Goal: Information Seeking & Learning: Learn about a topic

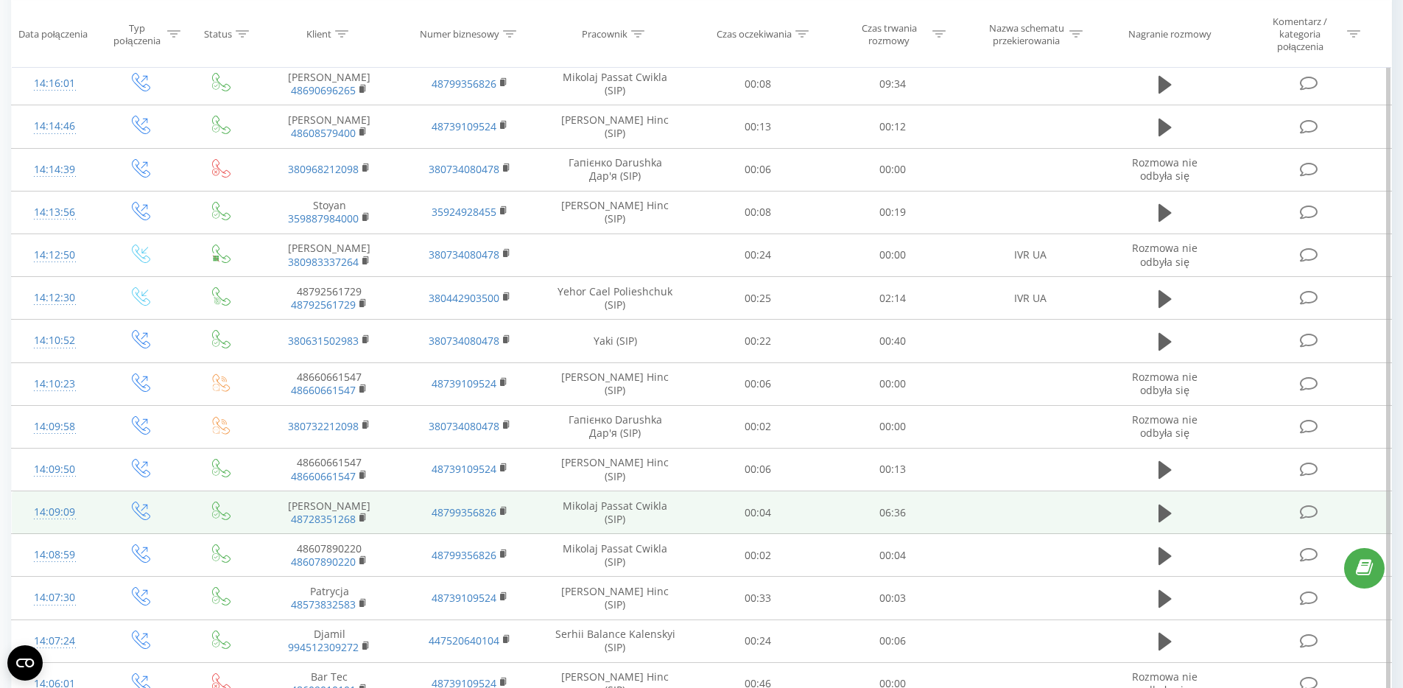
scroll to position [394, 0]
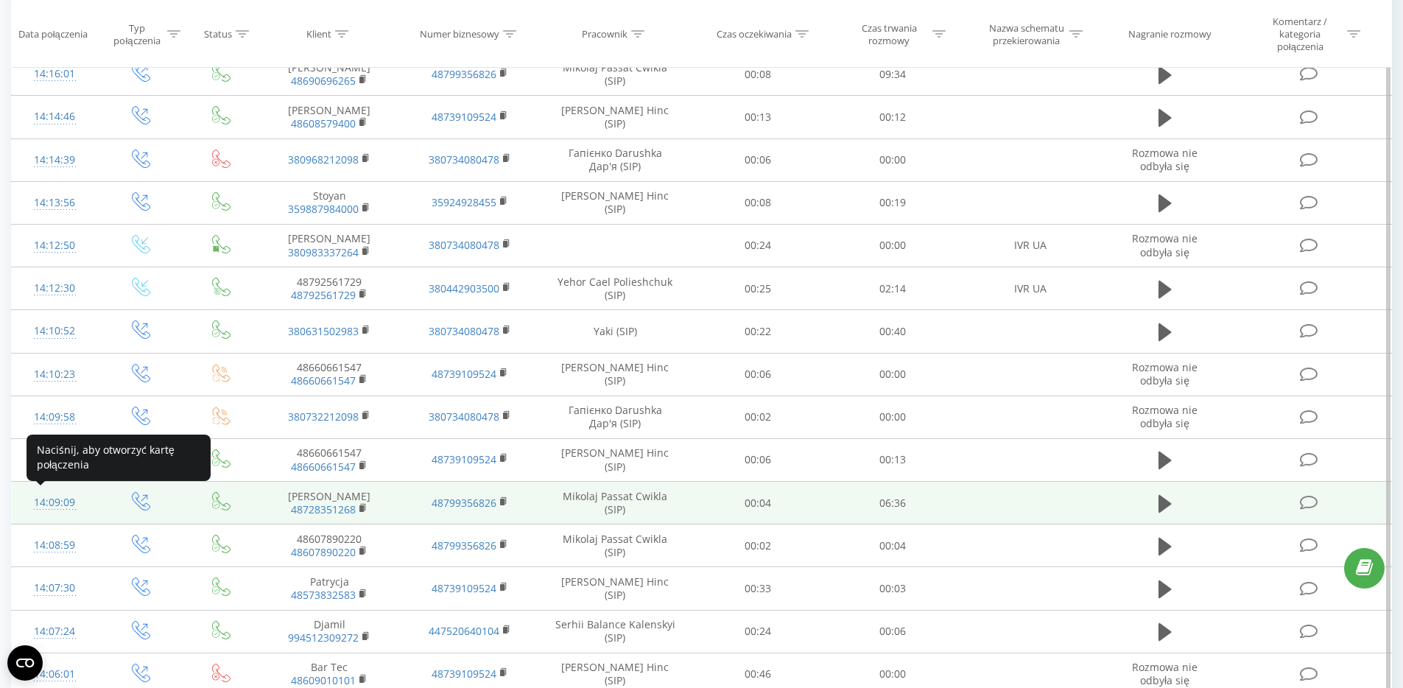
click at [66, 505] on div "14:09:09" at bounding box center [55, 502] width 57 height 29
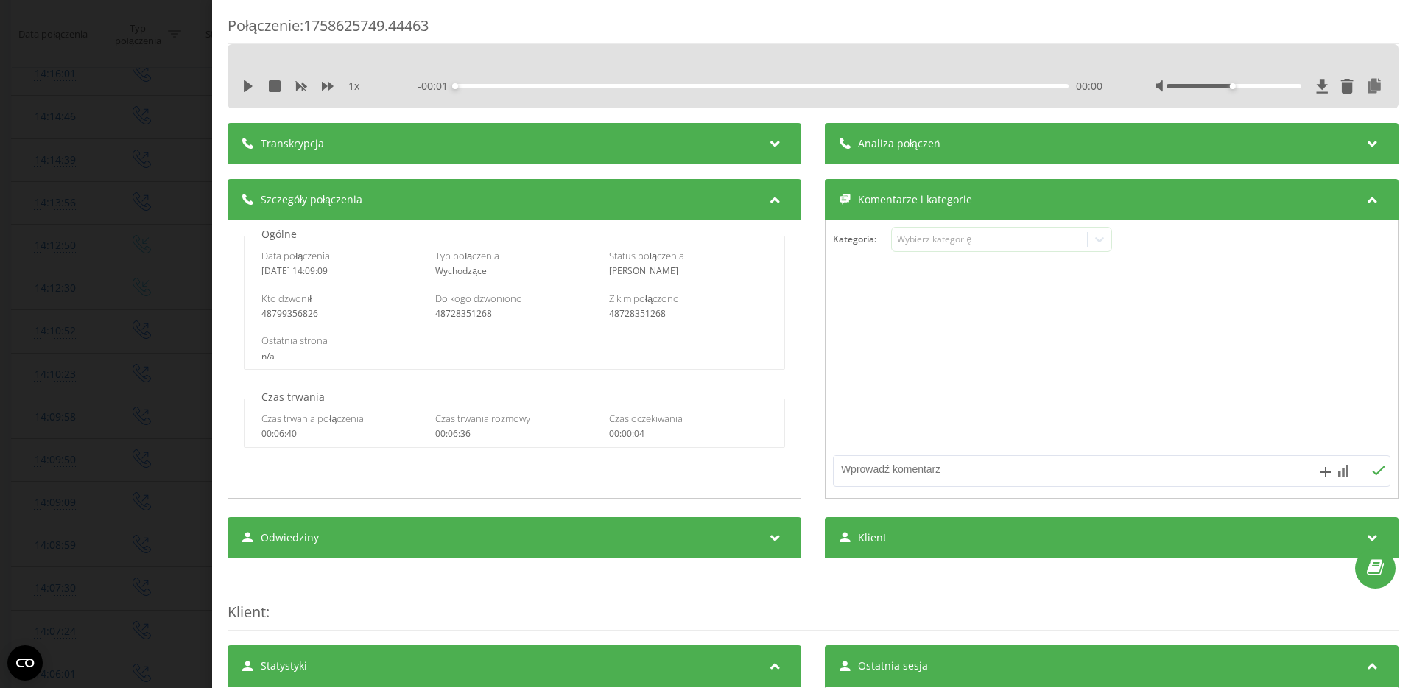
click at [563, 159] on div "Transkrypcja" at bounding box center [515, 143] width 574 height 41
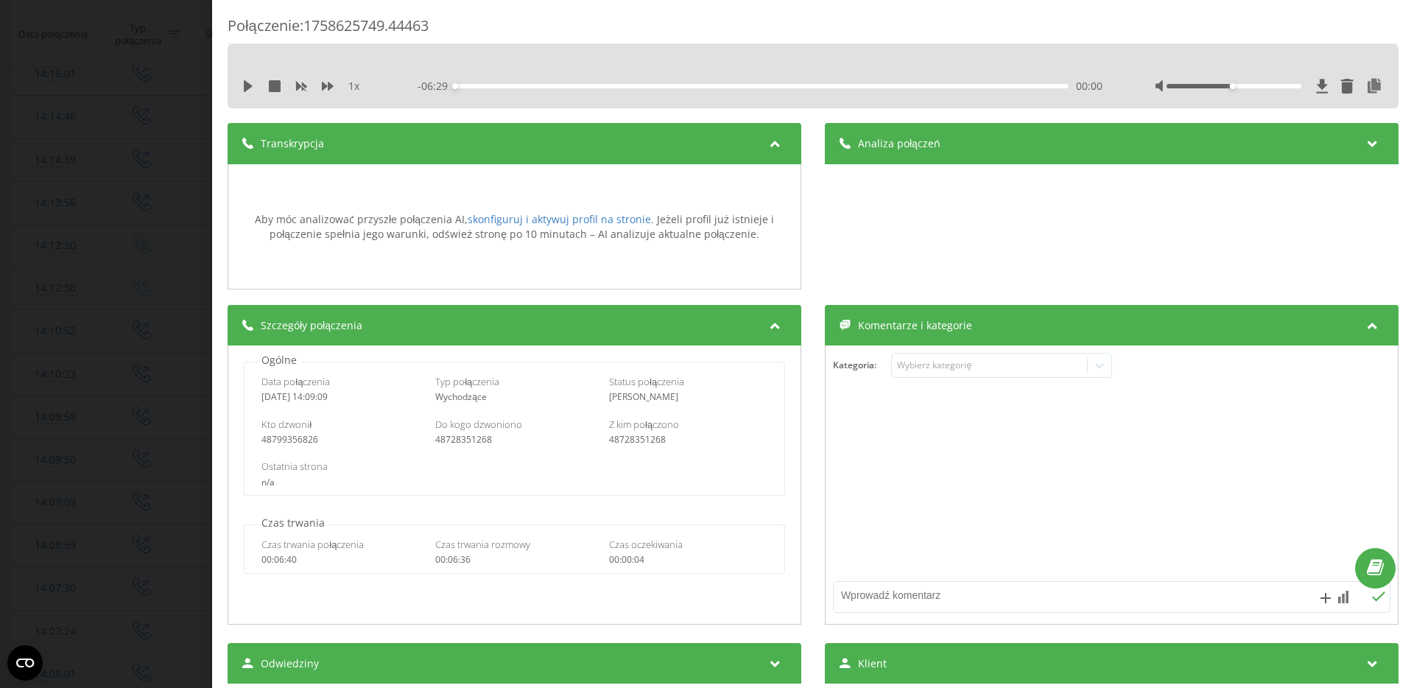
click at [153, 270] on div "Połączenie : 1758625749.44463 1 x - 06:29 00:00 00:00 Transkrypcja Aby móc anal…" at bounding box center [707, 344] width 1414 height 688
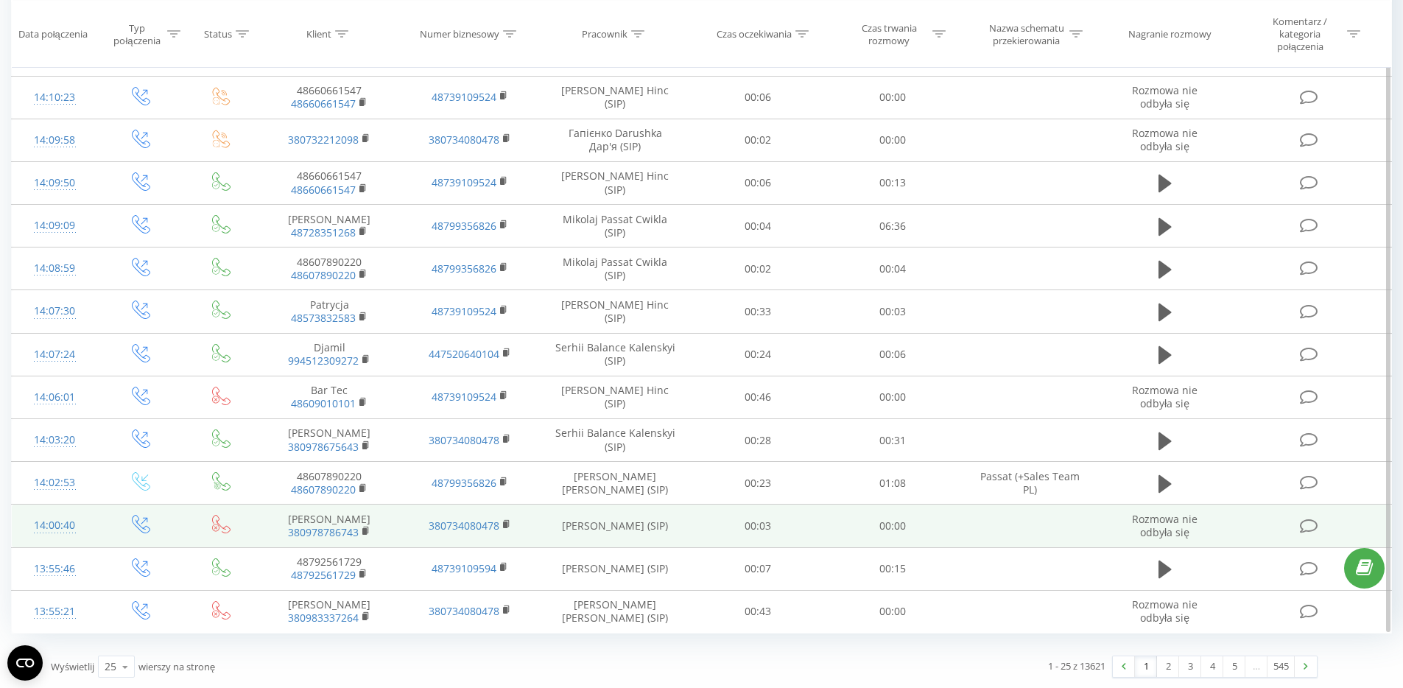
scroll to position [672, 0]
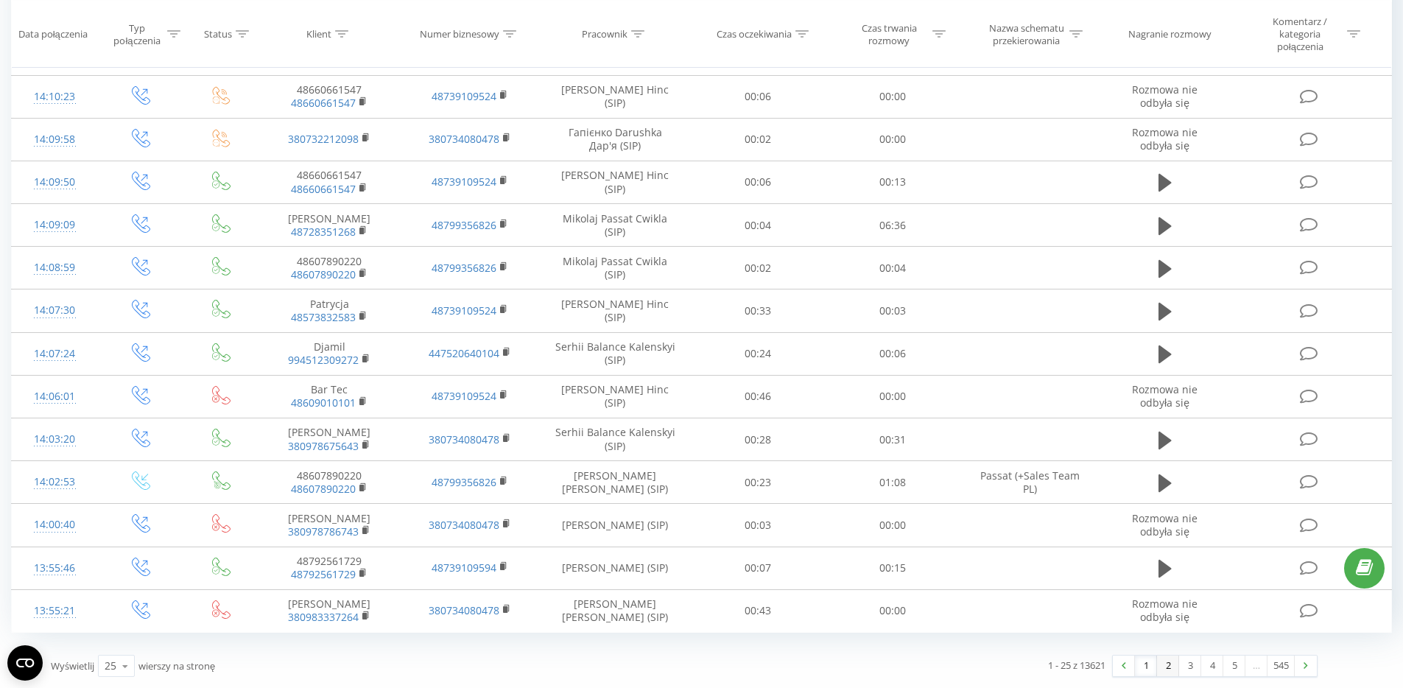
click at [1172, 668] on link "2" at bounding box center [1168, 665] width 22 height 21
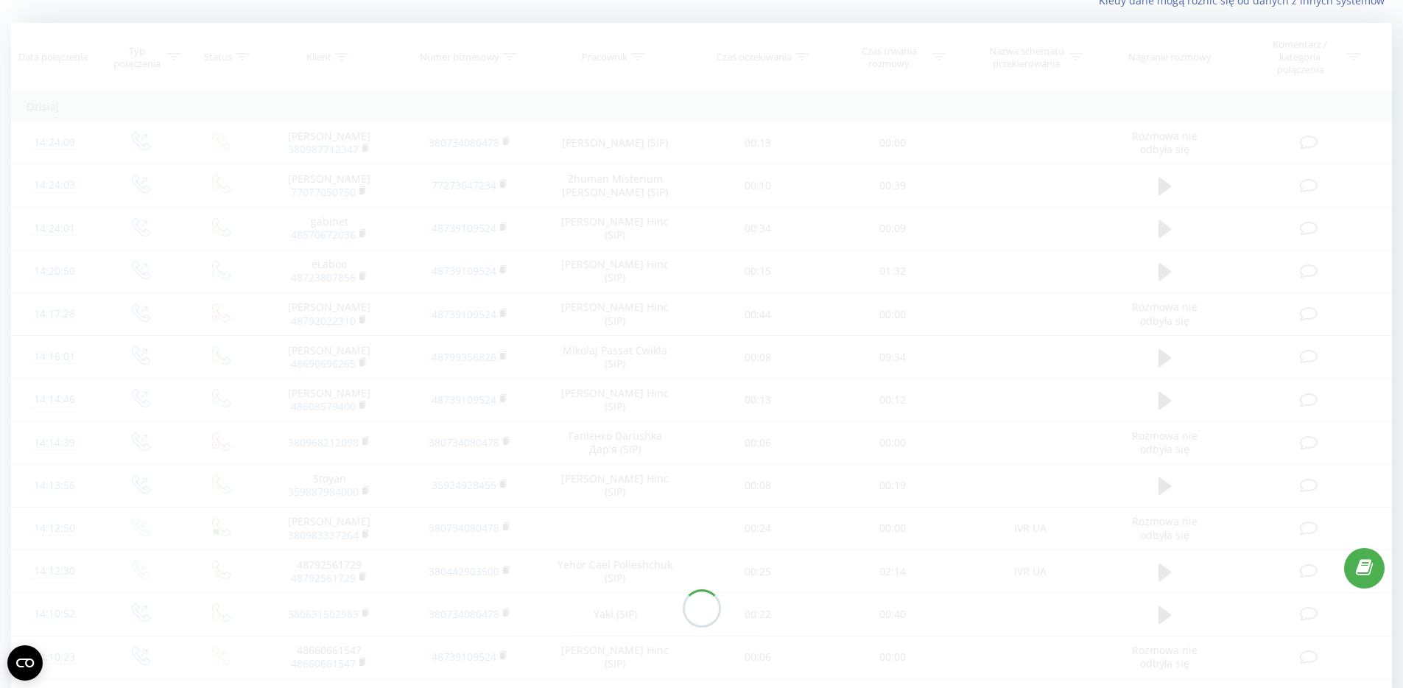
scroll to position [97, 0]
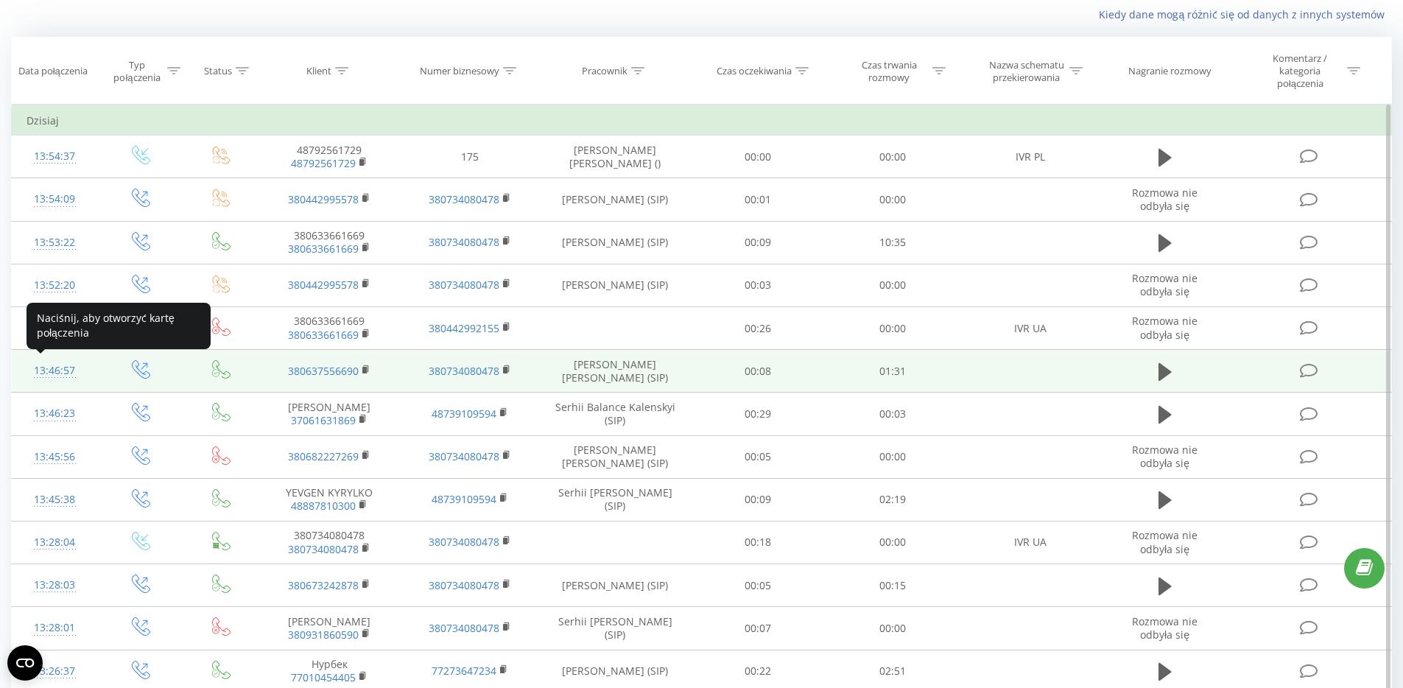
click at [53, 378] on div "13:46:57" at bounding box center [55, 370] width 57 height 29
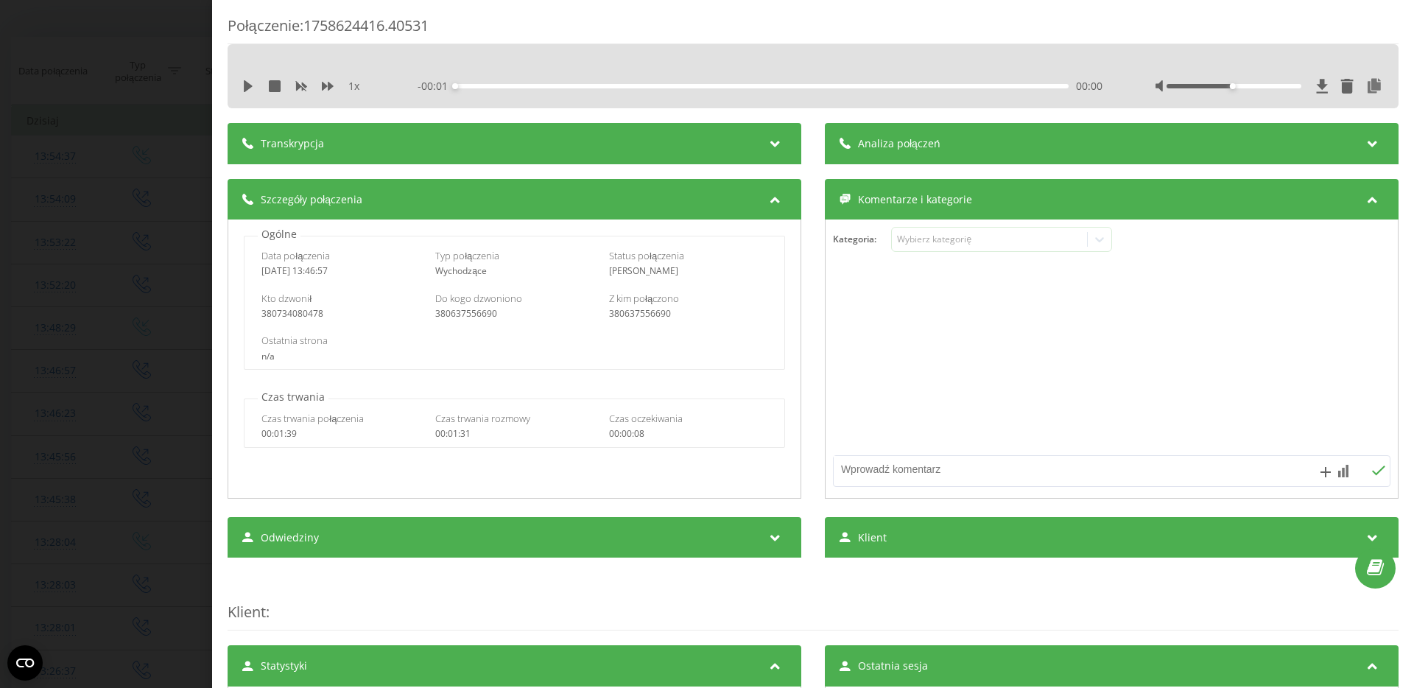
click at [655, 144] on div "Transkrypcja" at bounding box center [515, 143] width 574 height 41
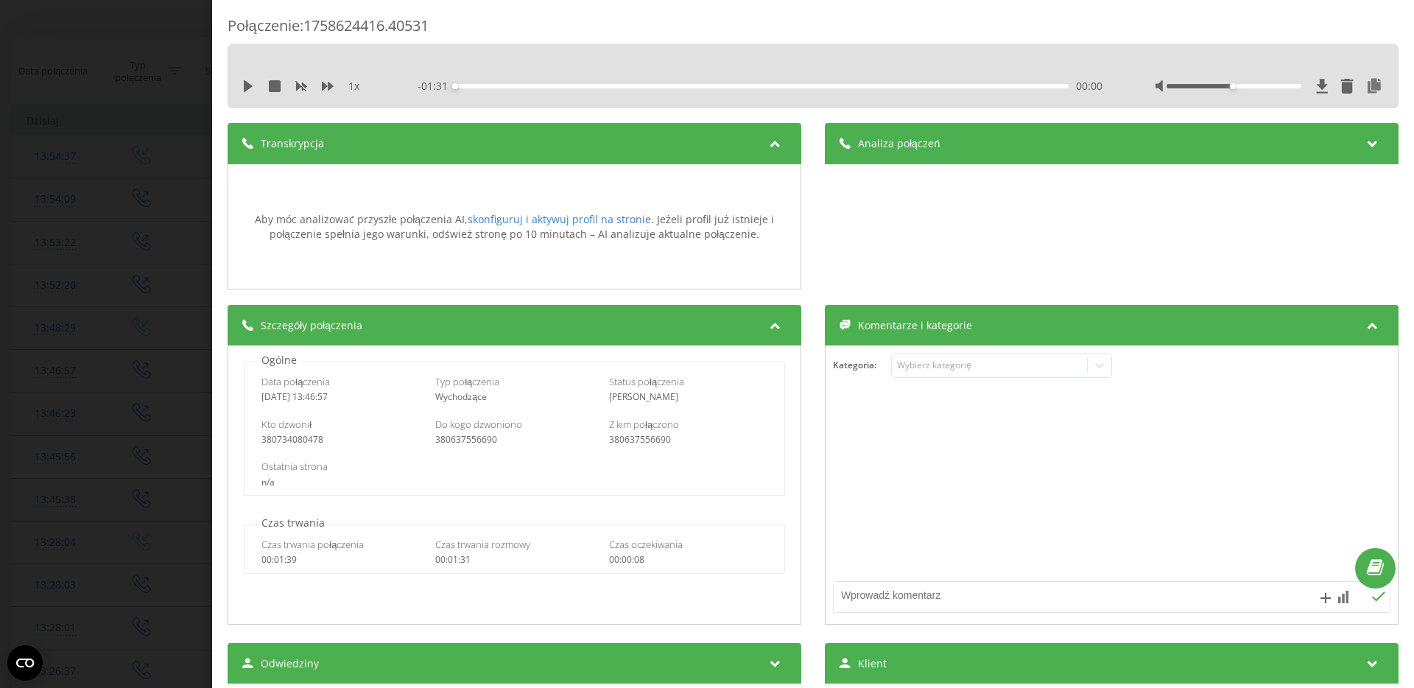
click at [119, 267] on div "Połączenie : 1758624416.40531 1 x - 01:31 00:00 00:00 Transkrypcja Aby móc anal…" at bounding box center [707, 344] width 1414 height 688
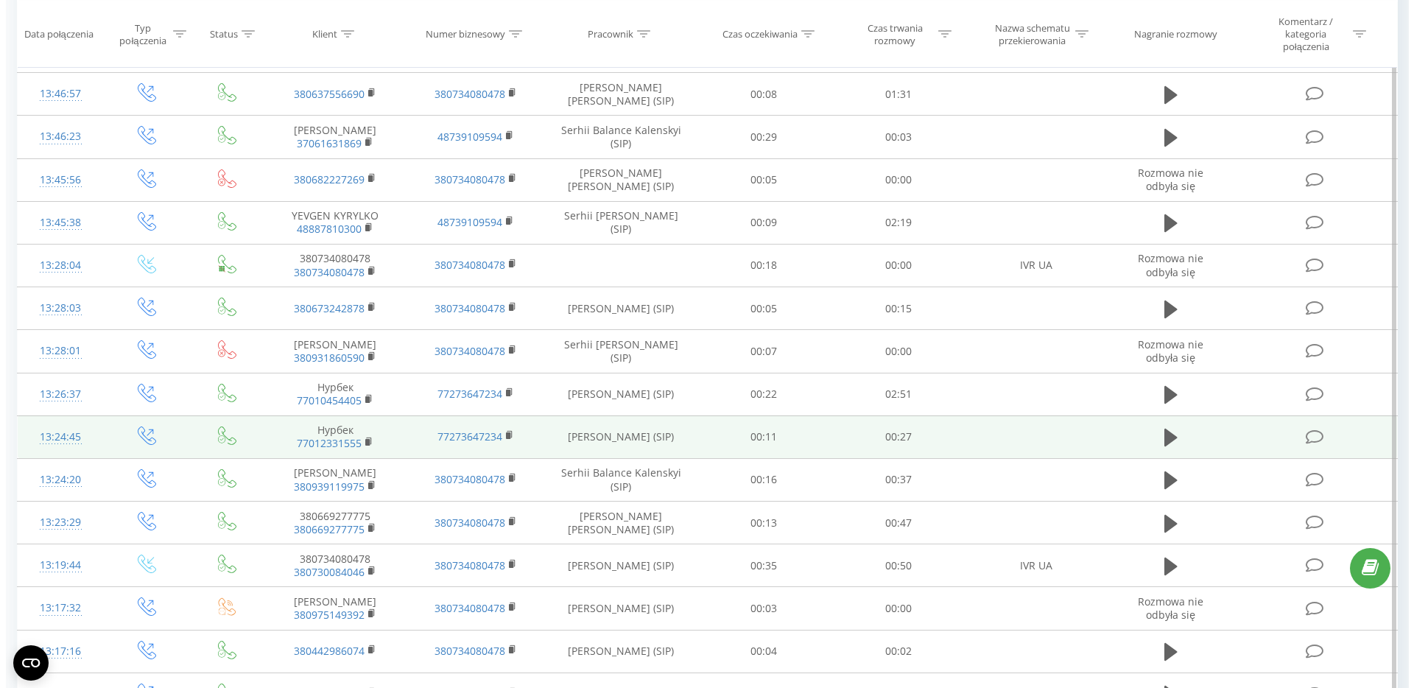
scroll to position [672, 0]
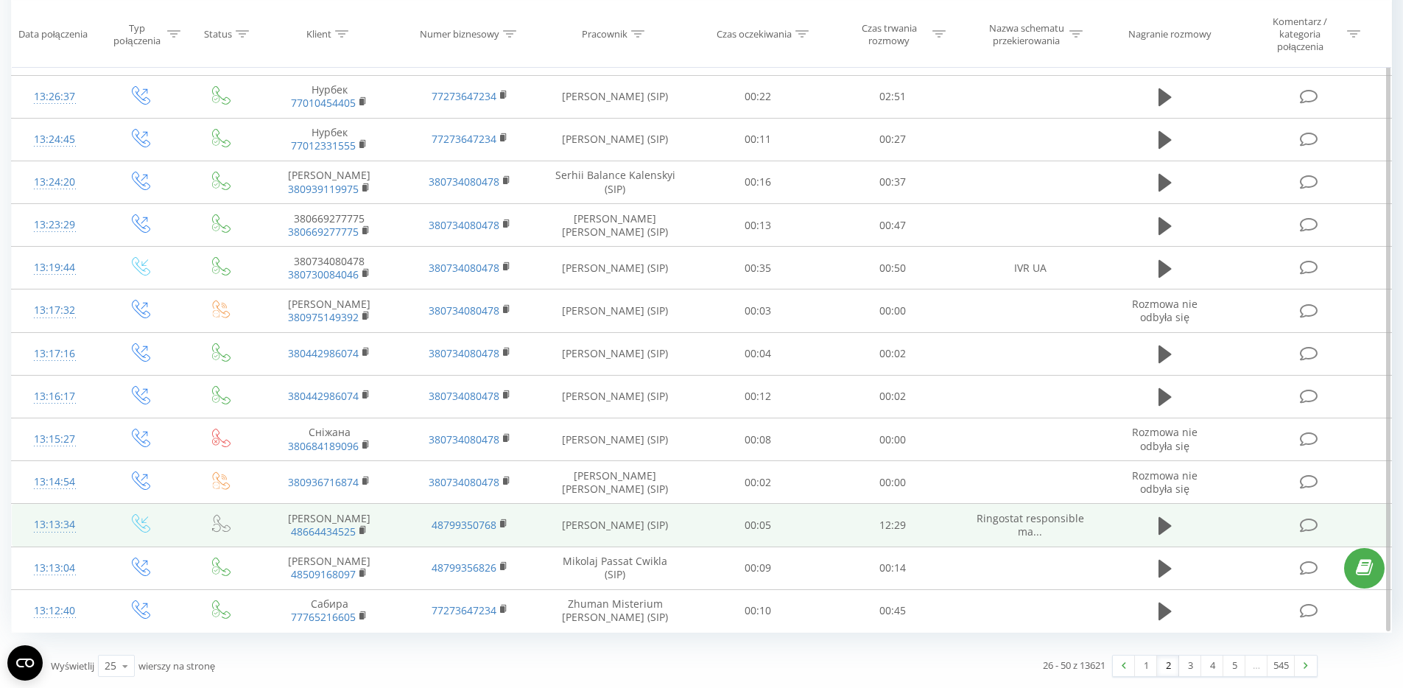
click at [59, 524] on div "13:13:34" at bounding box center [55, 524] width 57 height 29
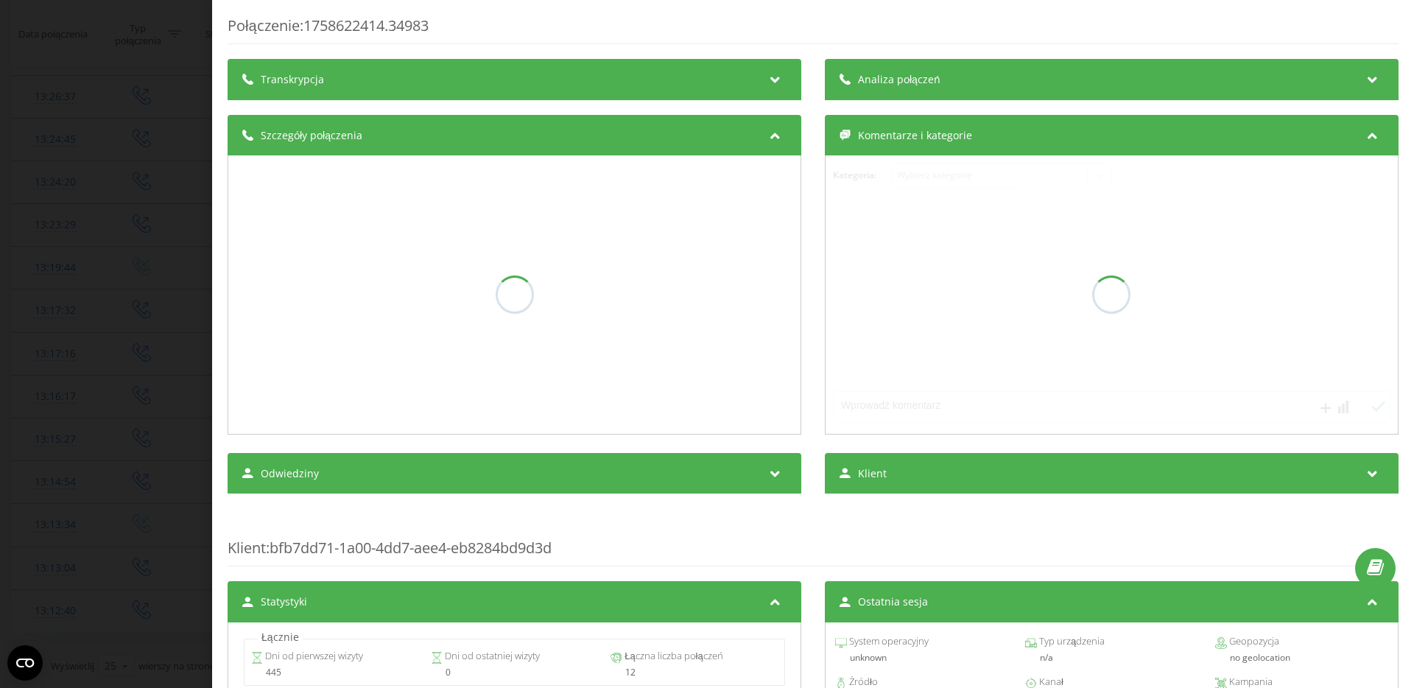
click at [546, 89] on div "Transkrypcja" at bounding box center [515, 79] width 574 height 41
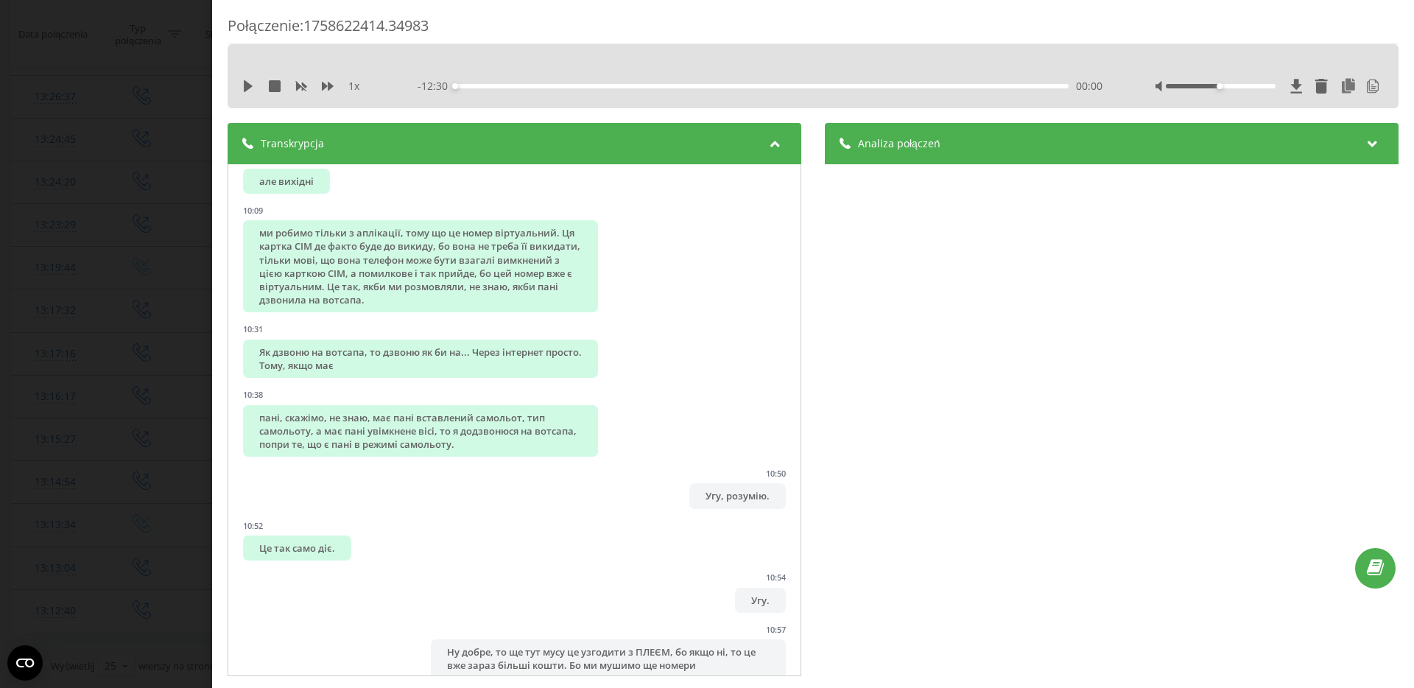
scroll to position [5749, 0]
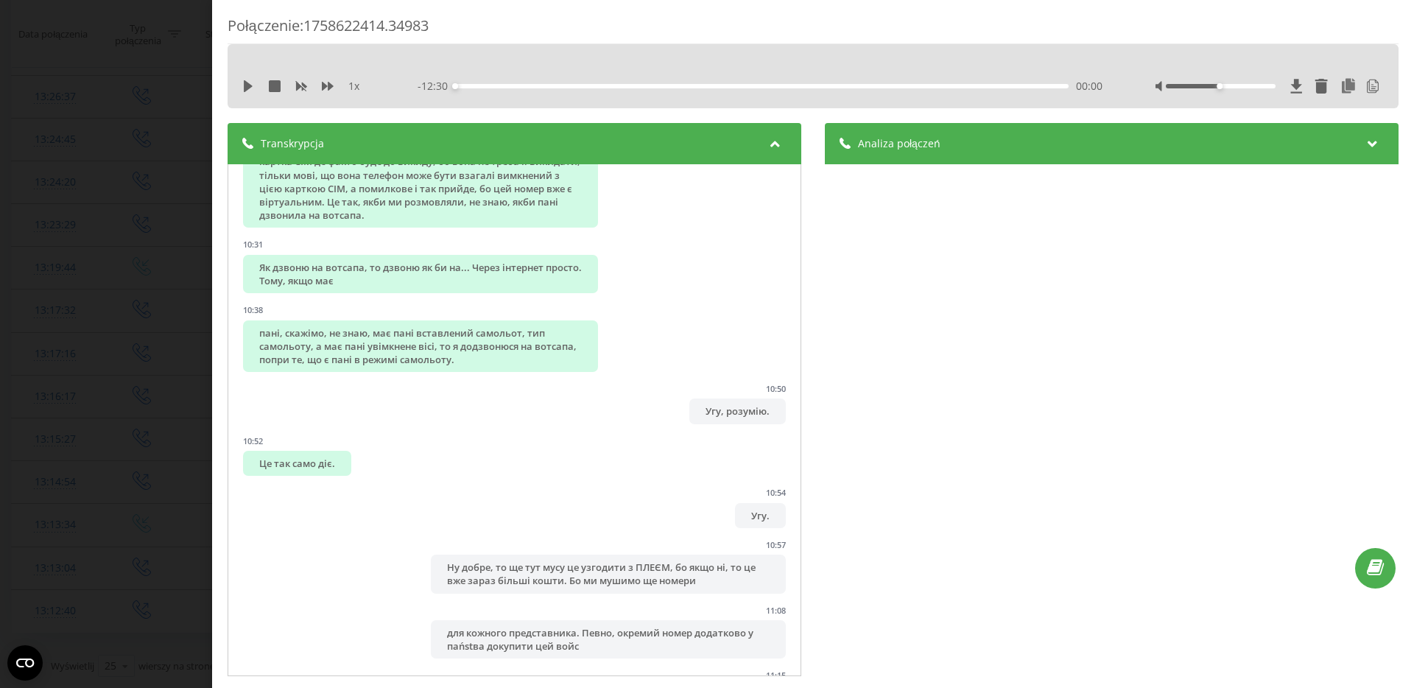
click at [954, 137] on div "Analiza połączeń" at bounding box center [1112, 143] width 574 height 41
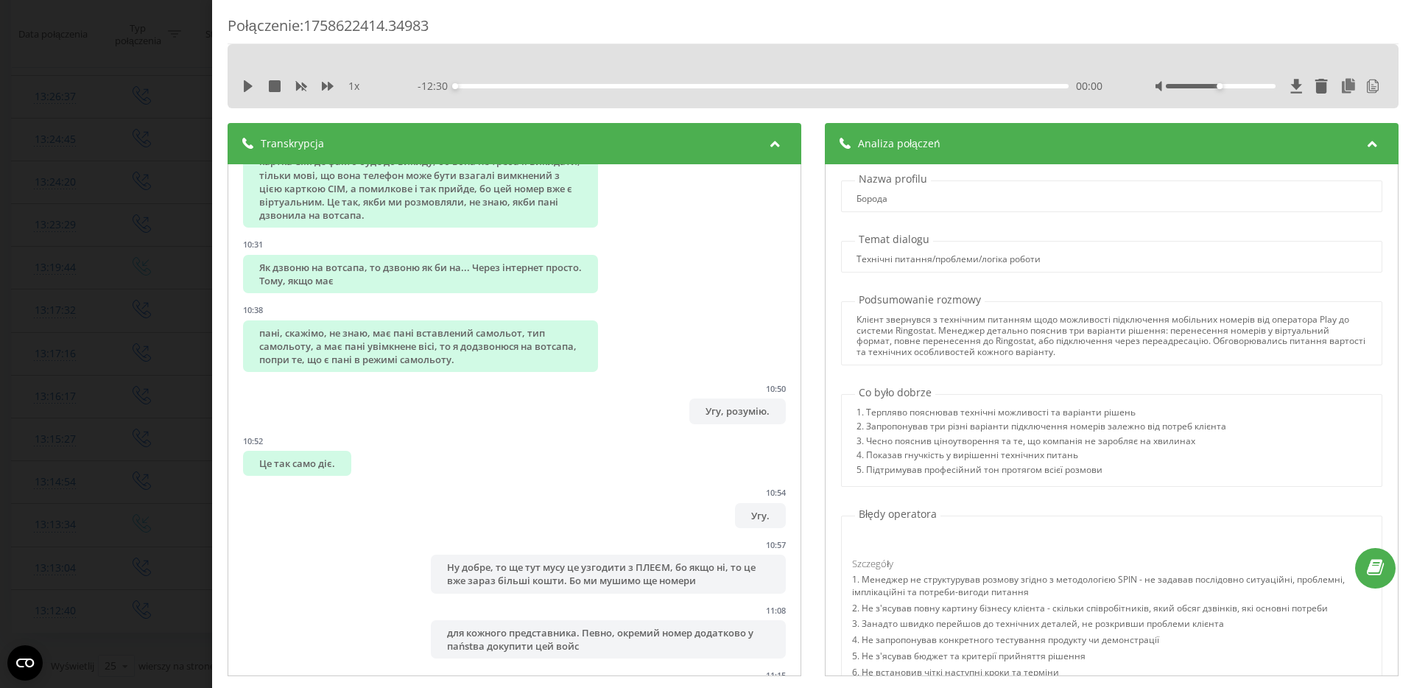
click at [784, 135] on div "Transkrypcja" at bounding box center [515, 143] width 574 height 41
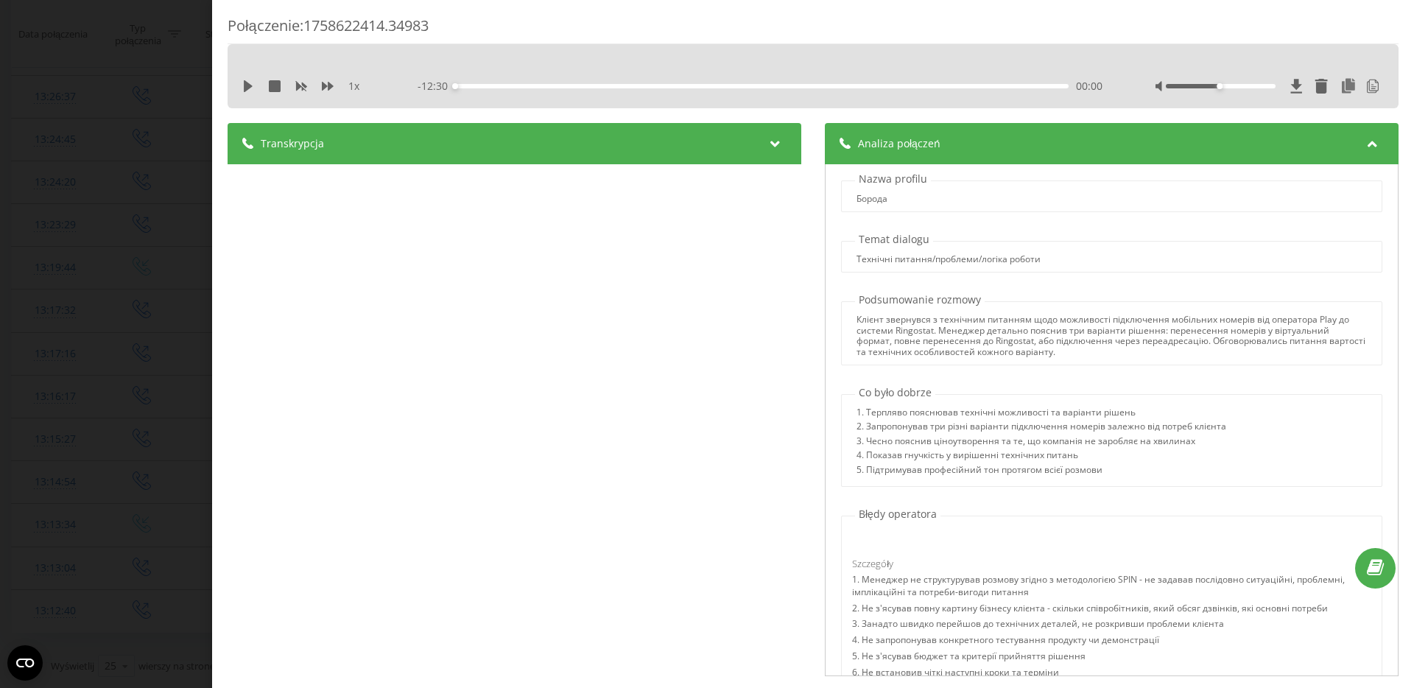
scroll to position [3, 0]
drag, startPoint x: 895, startPoint y: 256, endPoint x: 1070, endPoint y: 267, distance: 175.6
click at [1070, 267] on div "Технічні питання/проблеми/логіка роботи" at bounding box center [1111, 254] width 541 height 32
drag, startPoint x: 943, startPoint y: 264, endPoint x: 864, endPoint y: 255, distance: 80.1
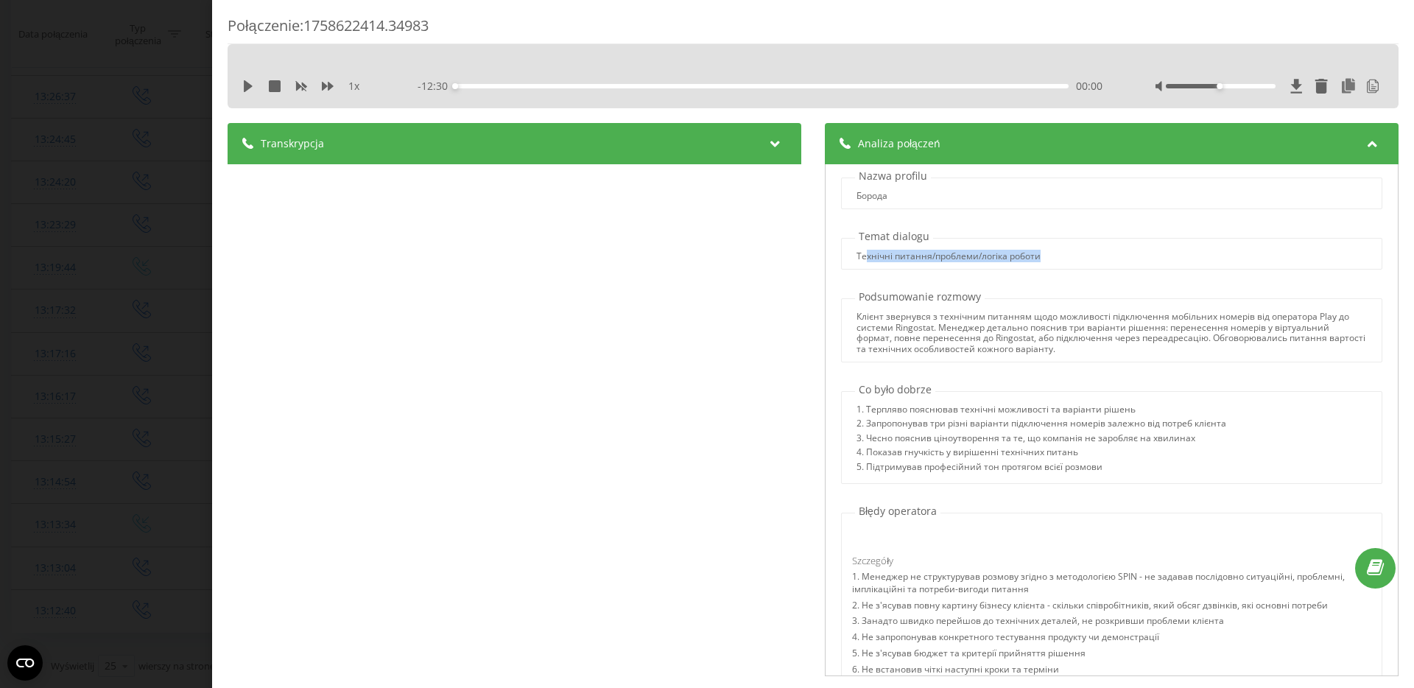
click at [859, 253] on div "Технічні питання/проблеми/логіка роботи" at bounding box center [1111, 256] width 539 height 10
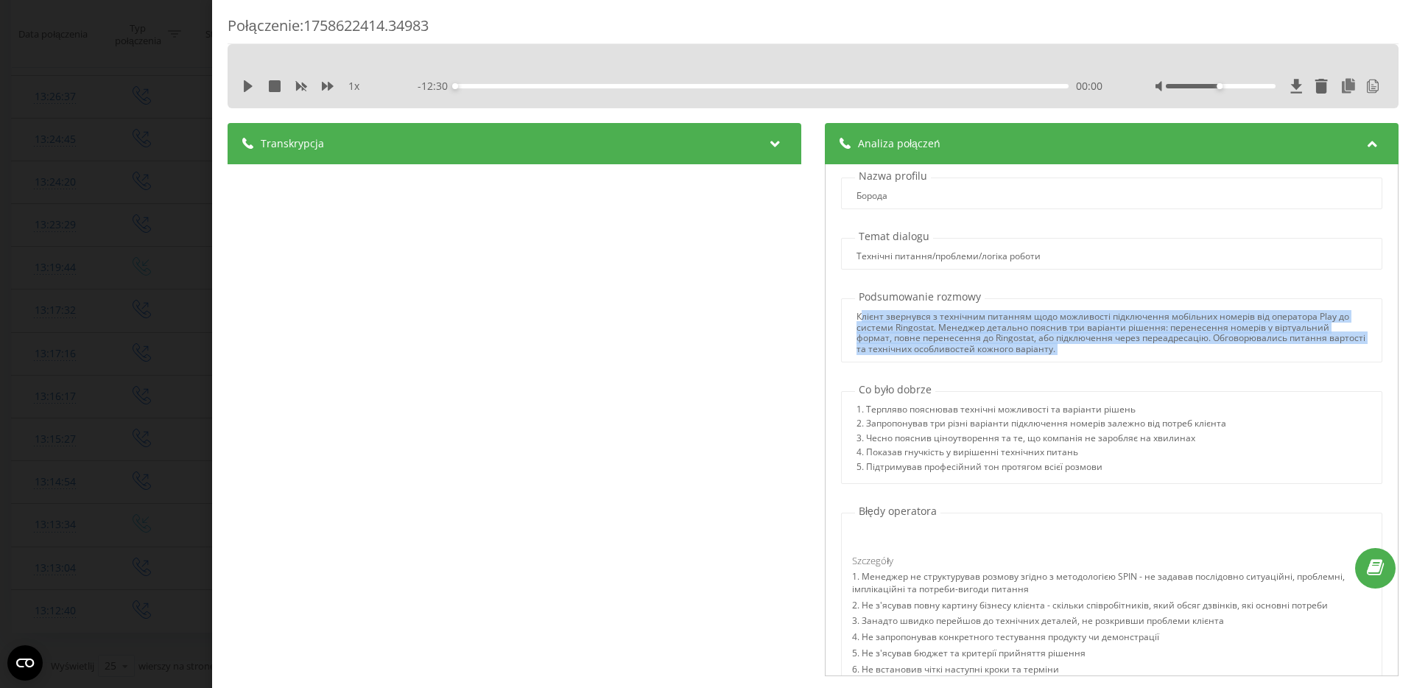
drag, startPoint x: 853, startPoint y: 313, endPoint x: 1155, endPoint y: 365, distance: 306.4
click at [1155, 365] on div "Nazwa profilu Борода Temat dialogu Технічні питання/проблеми/логіка роботи Pods…" at bounding box center [1112, 420] width 574 height 513
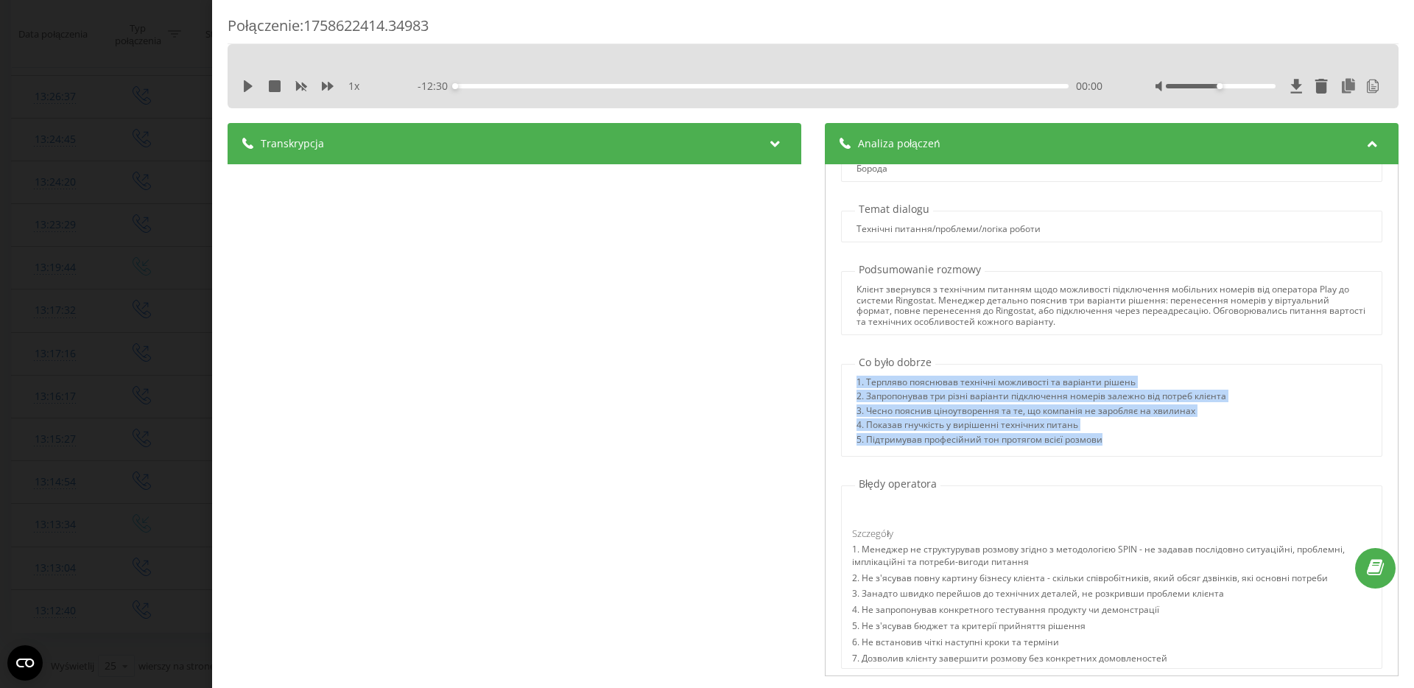
drag, startPoint x: 856, startPoint y: 380, endPoint x: 1124, endPoint y: 408, distance: 269.5
click at [1229, 451] on div "1. Терпляво пояснював технічні можливості та варіанти рішень 2. Запропонував тр…" at bounding box center [1111, 410] width 541 height 93
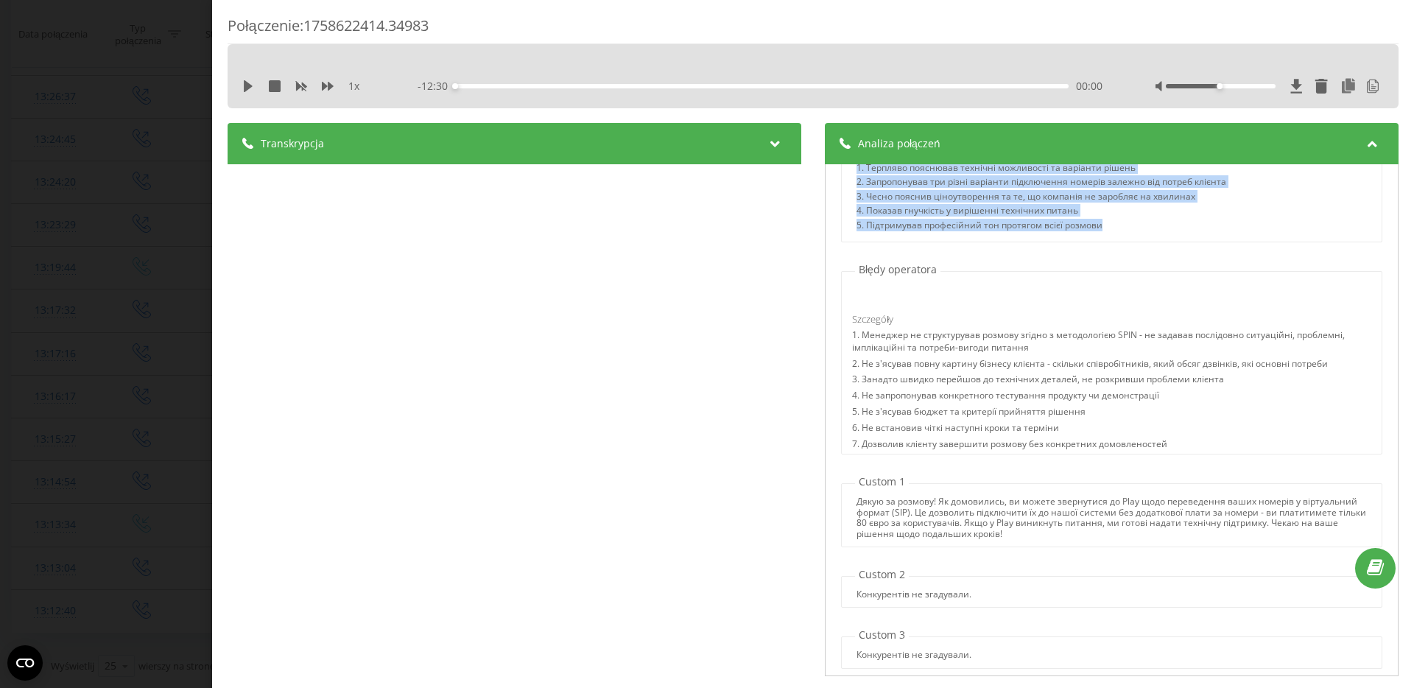
scroll to position [251, 0]
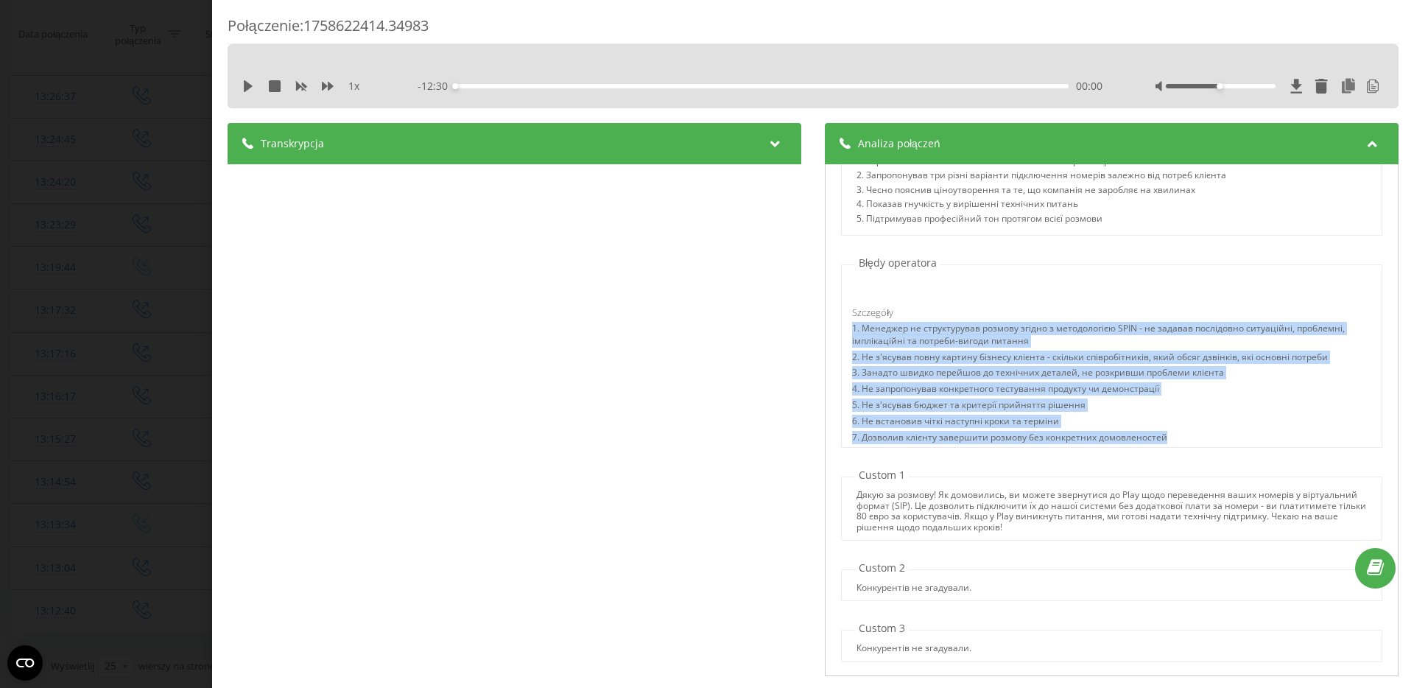
drag, startPoint x: 852, startPoint y: 321, endPoint x: 1180, endPoint y: 444, distance: 350.7
click at [1180, 444] on div "Szczegóły 1. [PERSON_NAME] не структурував розмову згідно з методологією SPIN -…" at bounding box center [1111, 377] width 539 height 142
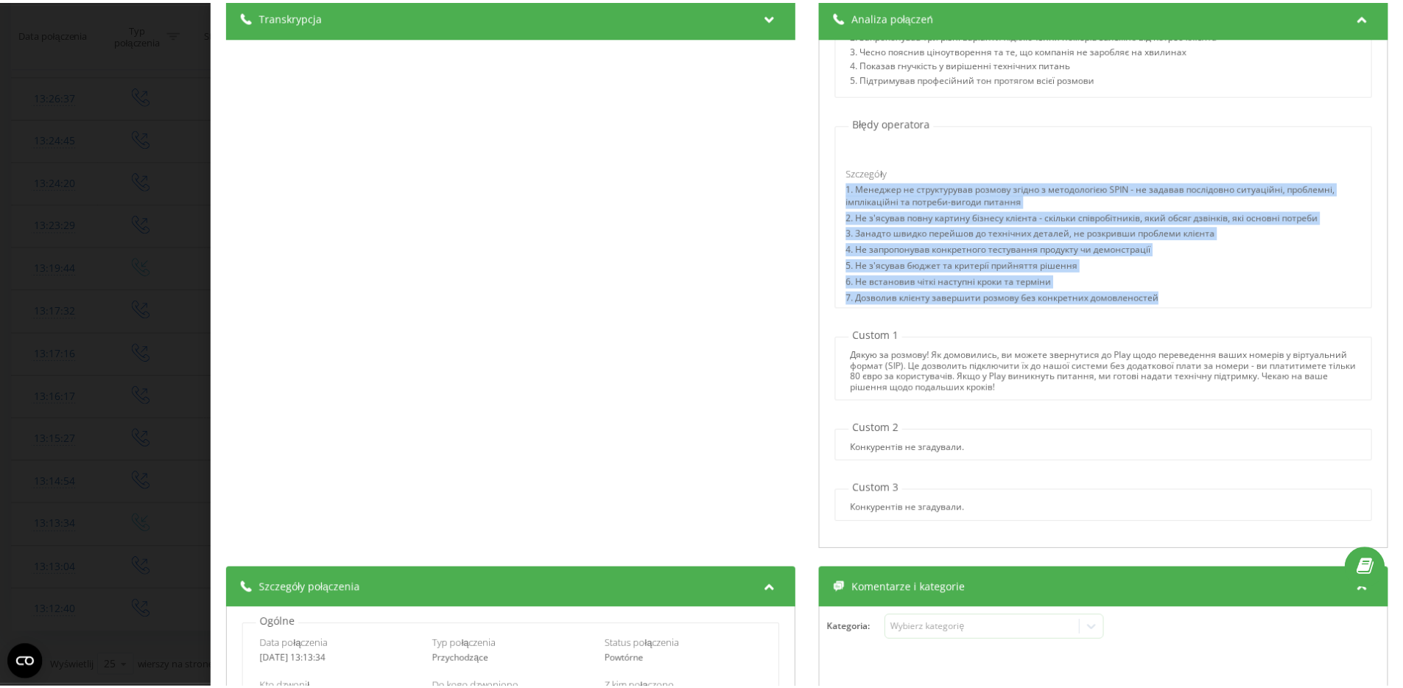
scroll to position [256, 0]
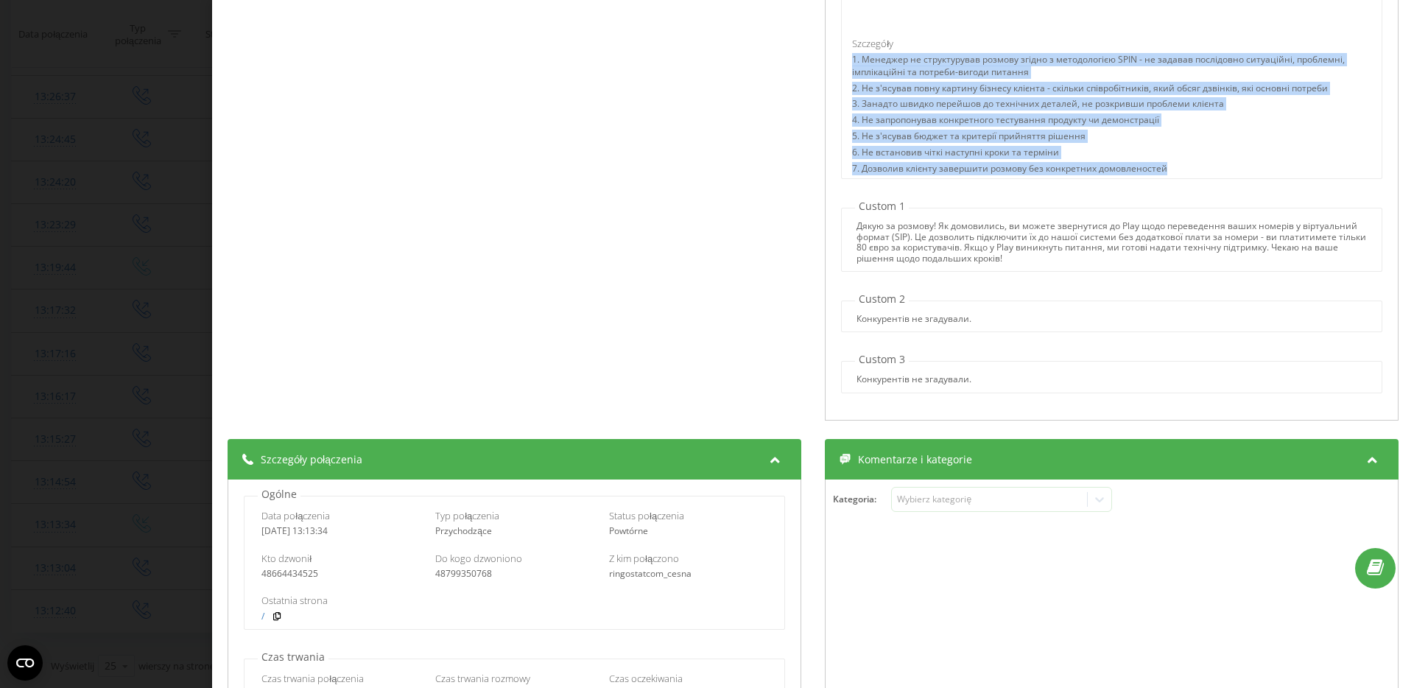
click at [69, 297] on div "Połączenie : 1758622414.34983 1 x - 12:30 00:00 00:00 Transkrypcja 00:02 Ало. 0…" at bounding box center [707, 344] width 1414 height 688
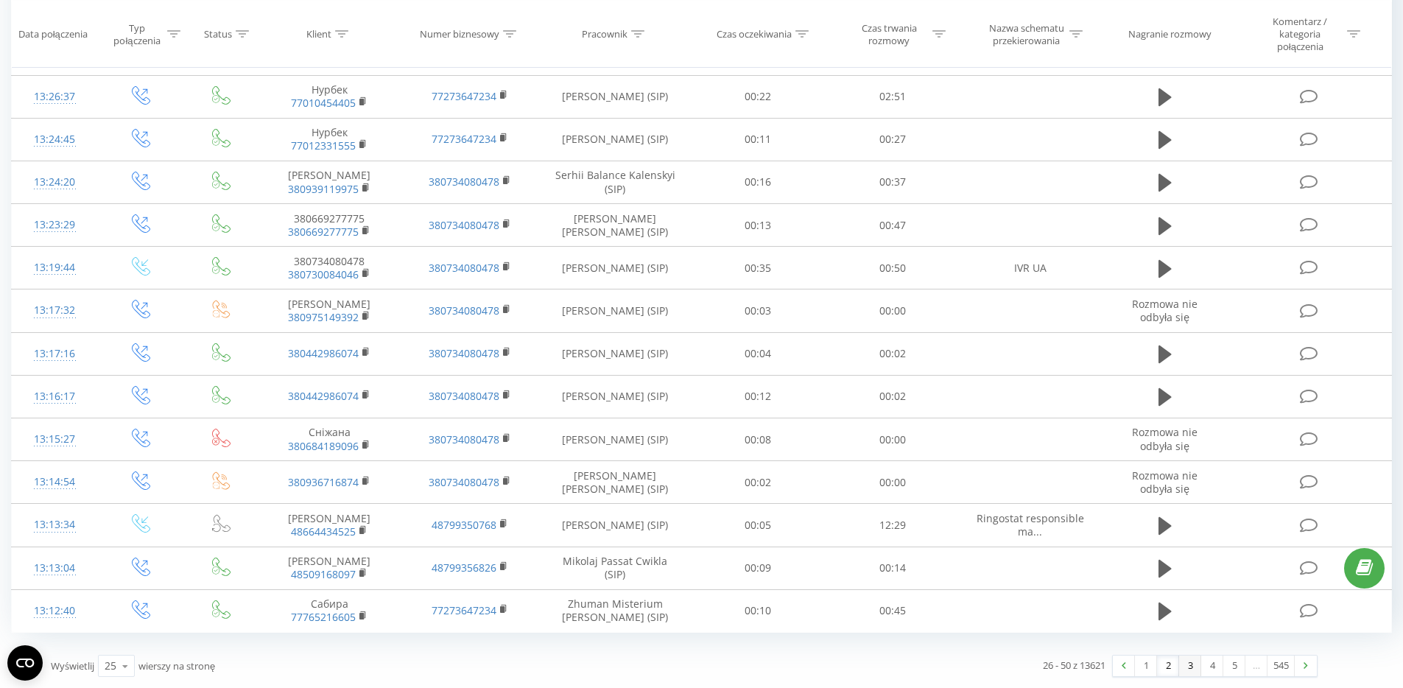
click at [1195, 666] on link "3" at bounding box center [1190, 665] width 22 height 21
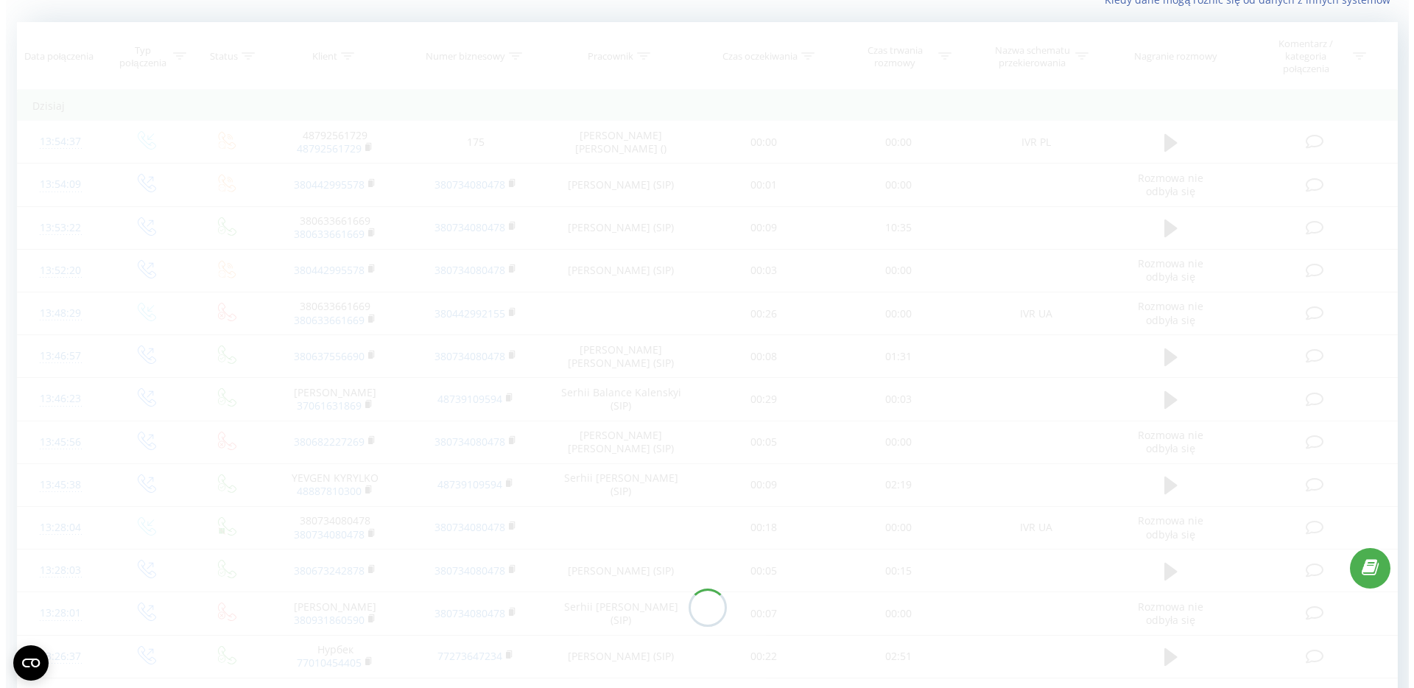
scroll to position [97, 0]
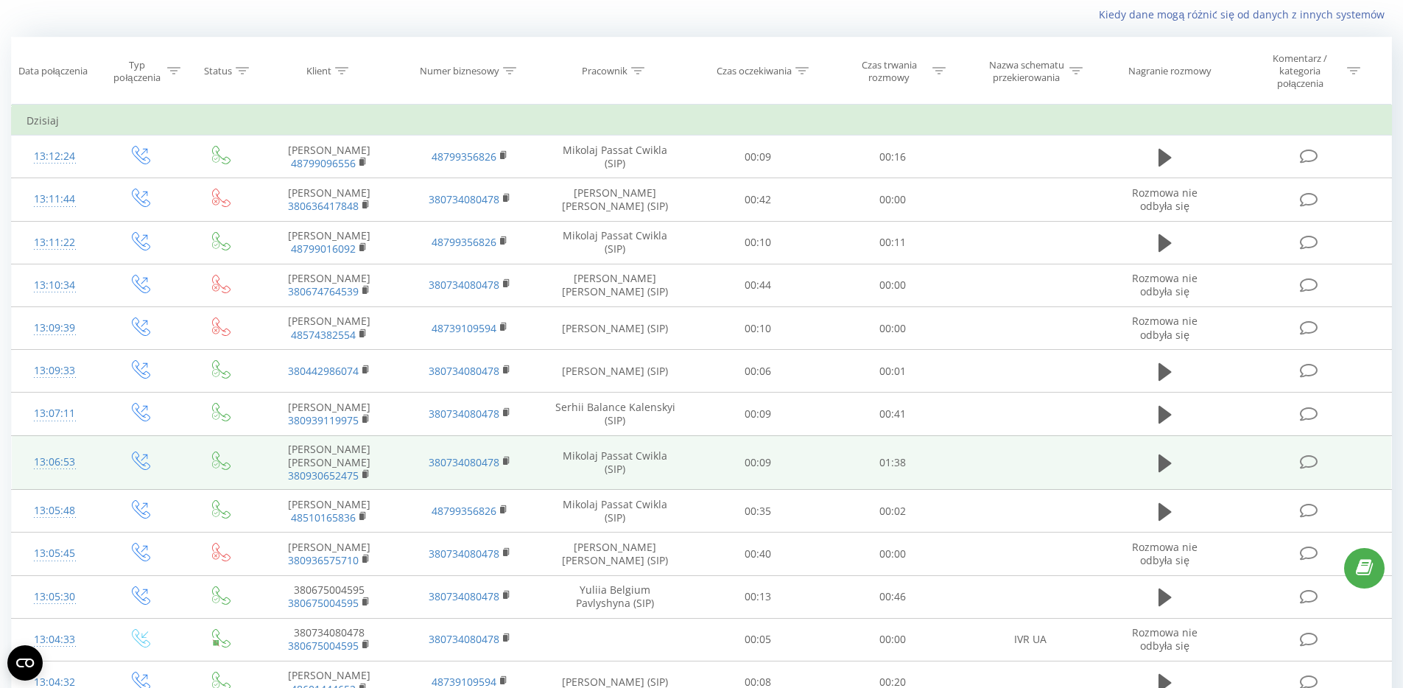
click at [54, 457] on div "13:06:53" at bounding box center [55, 462] width 57 height 29
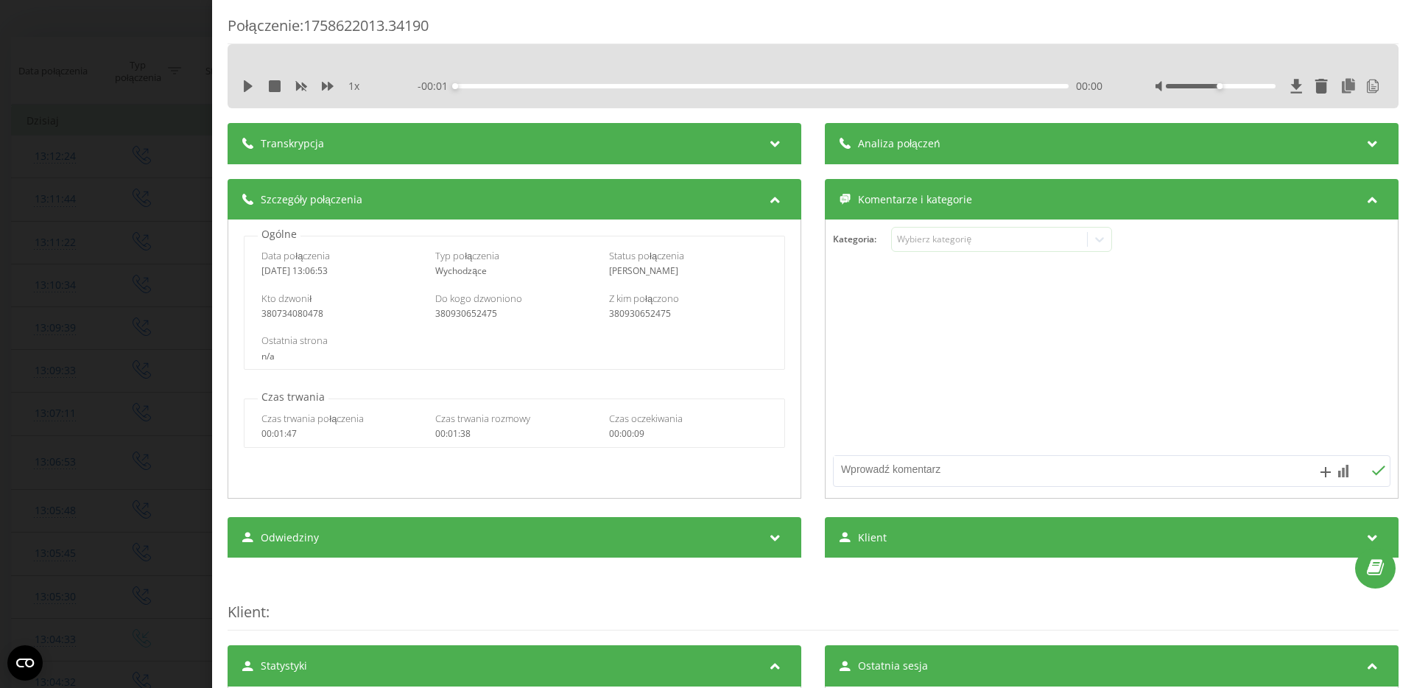
click at [909, 152] on div "Analiza połączeń" at bounding box center [1112, 143] width 574 height 41
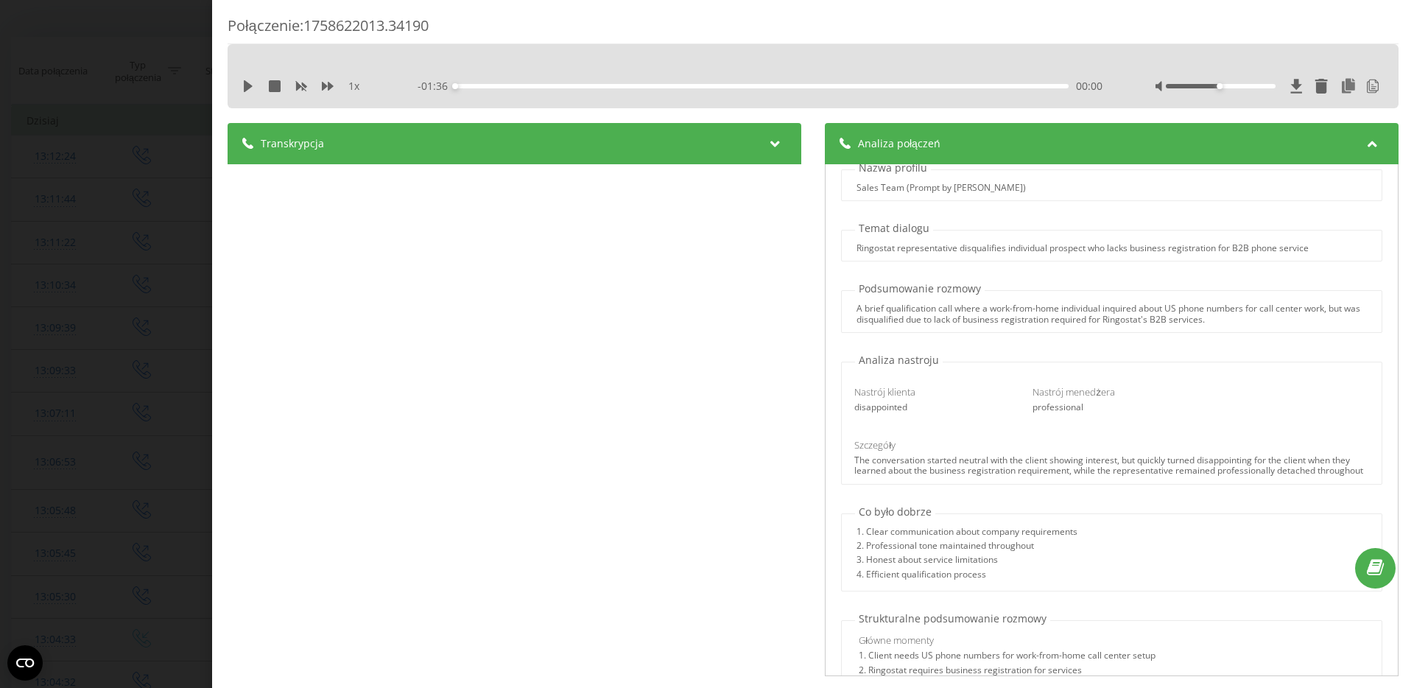
scroll to position [23, 0]
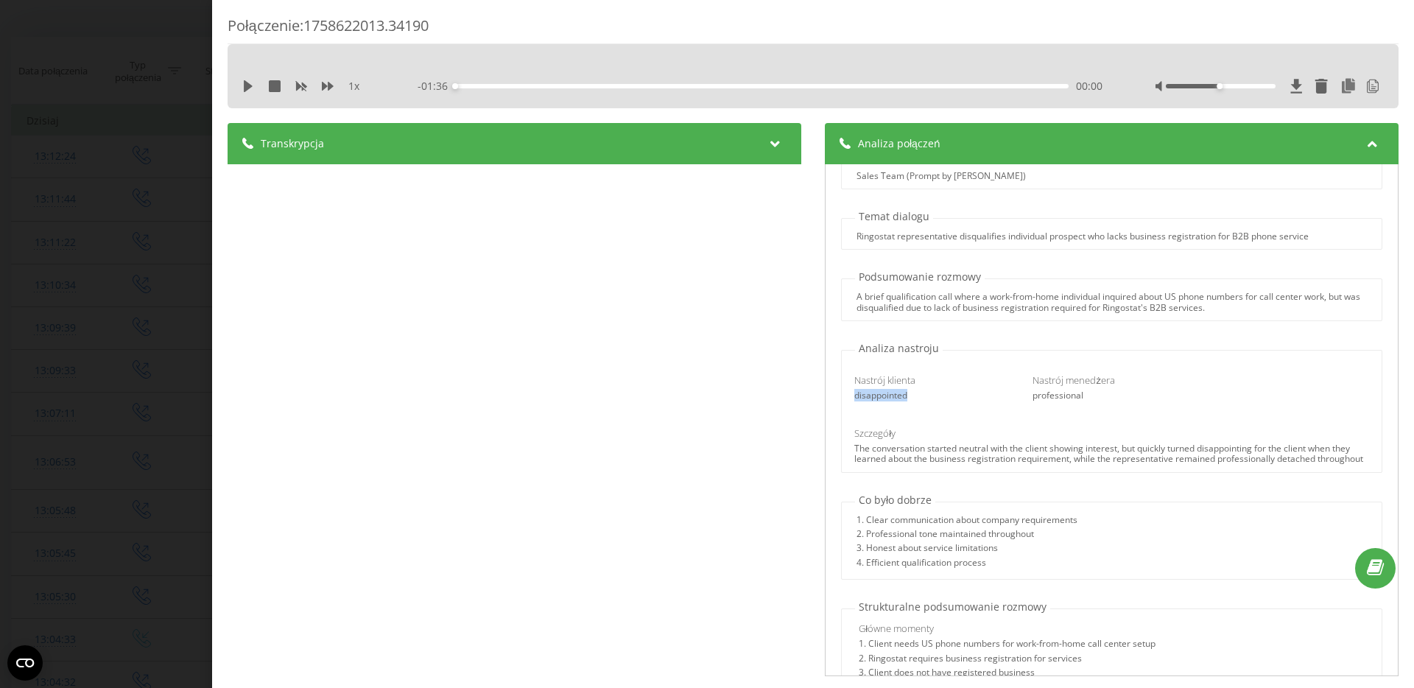
drag, startPoint x: 853, startPoint y: 397, endPoint x: 918, endPoint y: 401, distance: 64.9
click at [918, 401] on div "Nastrój klienta disappointed Nastrój menedżera professional" at bounding box center [1111, 387] width 535 height 49
drag, startPoint x: 1024, startPoint y: 397, endPoint x: 1096, endPoint y: 406, distance: 72.7
click at [1096, 406] on div "Nastrój klienta disappointed Nastrój menedżera professional" at bounding box center [1111, 387] width 535 height 49
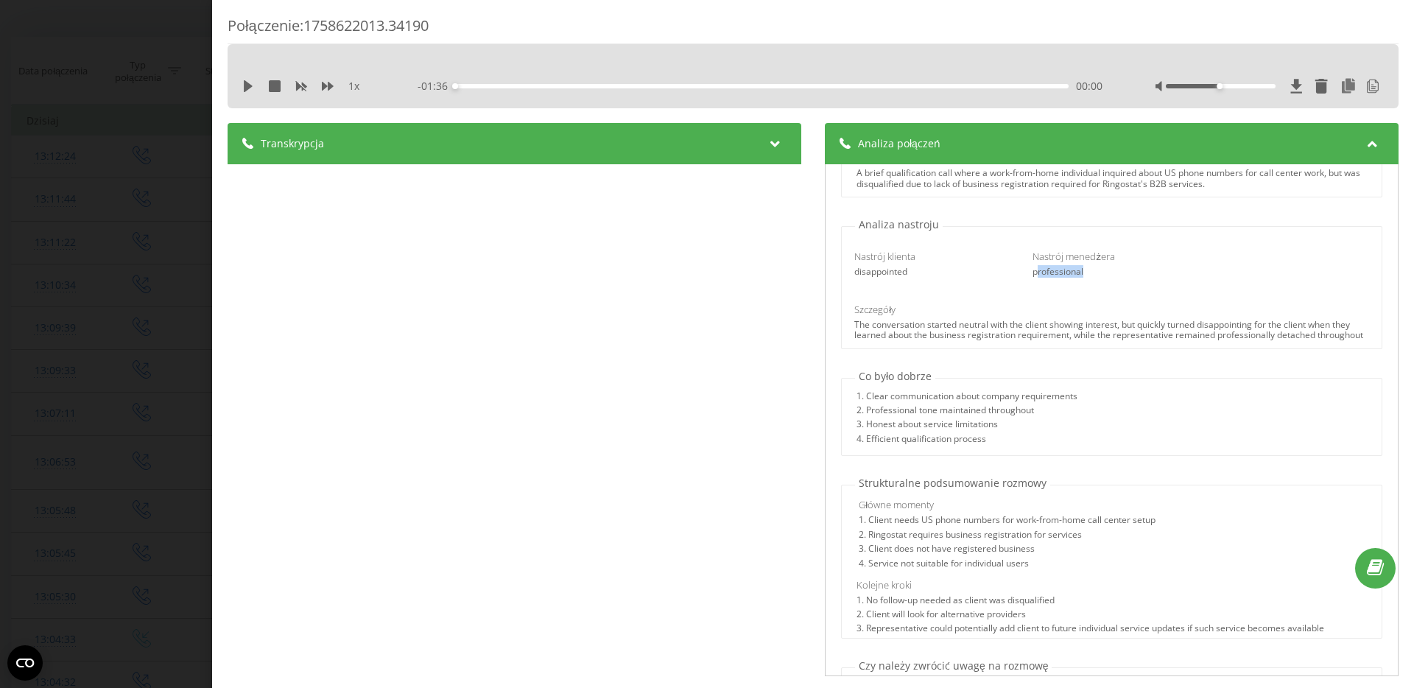
scroll to position [155, 0]
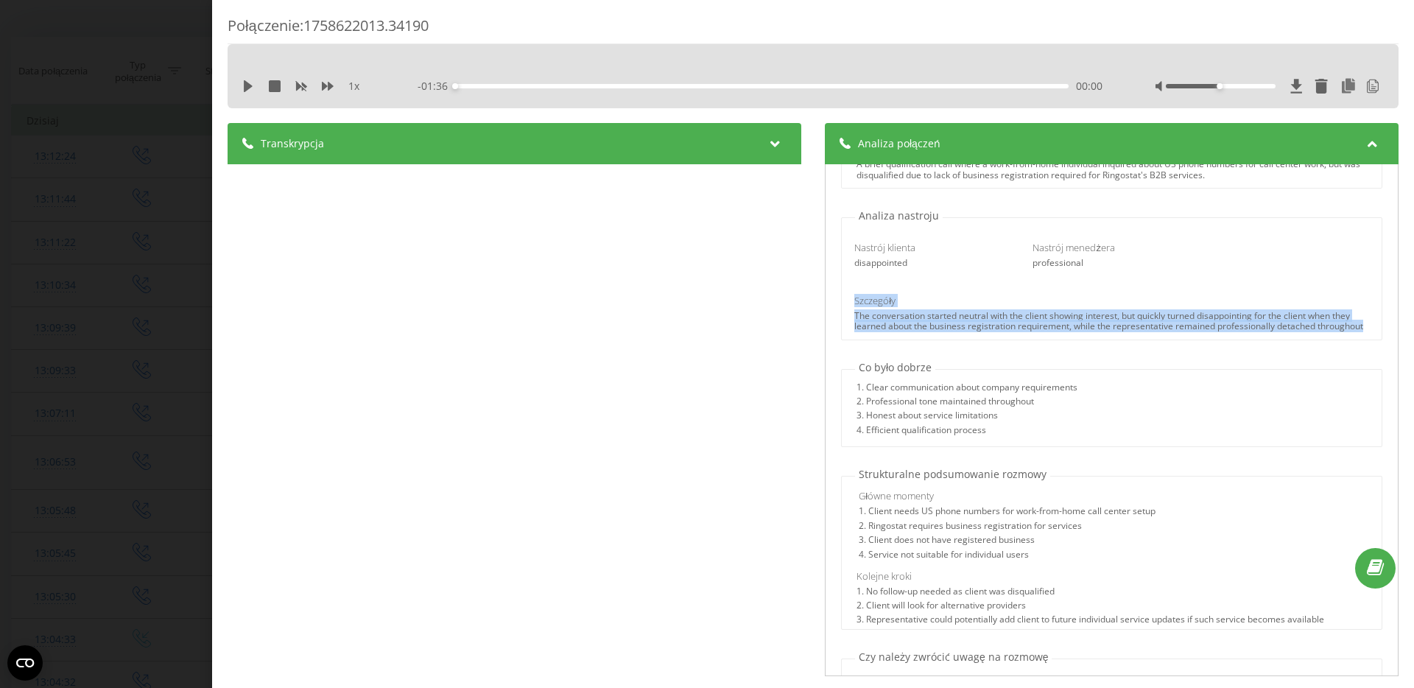
drag, startPoint x: 839, startPoint y: 303, endPoint x: 901, endPoint y: 343, distance: 72.9
click at [901, 339] on div "Nastrój klienta disappointed Nastrój menedżera professional Szczegóły The conve…" at bounding box center [1111, 281] width 539 height 116
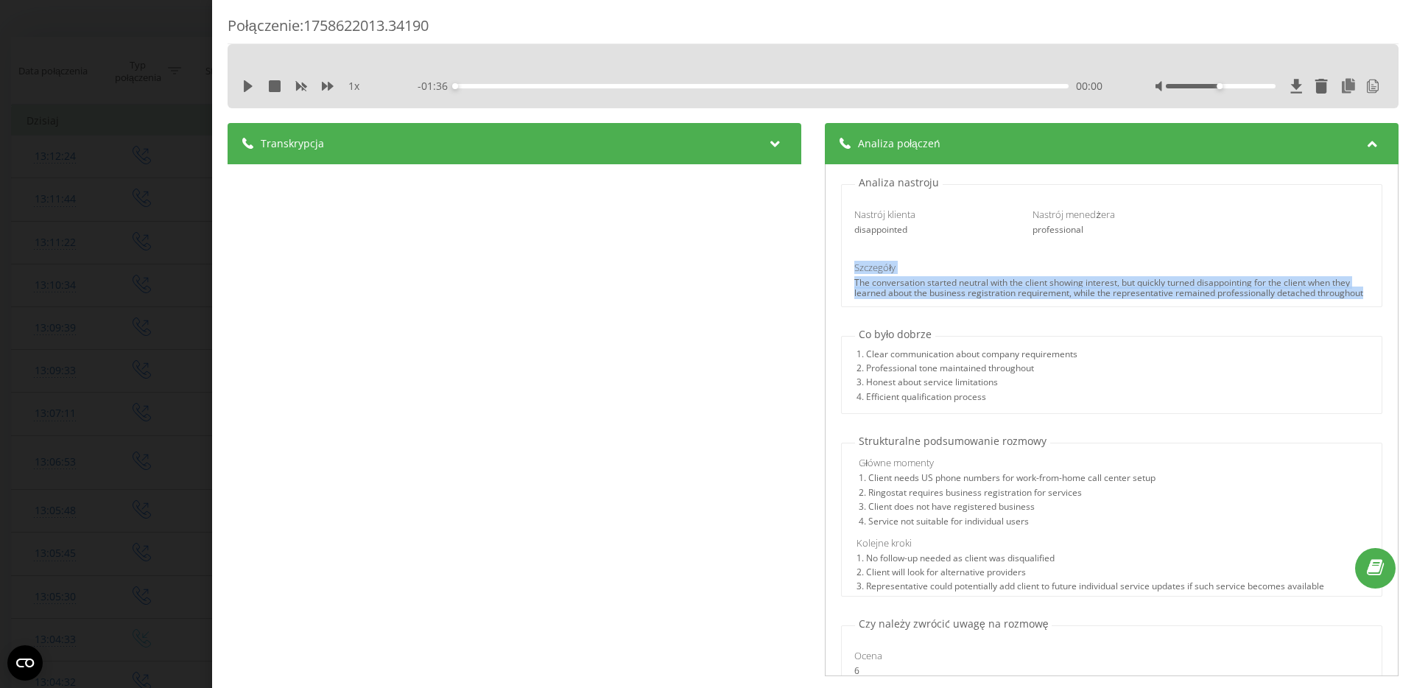
scroll to position [216, 0]
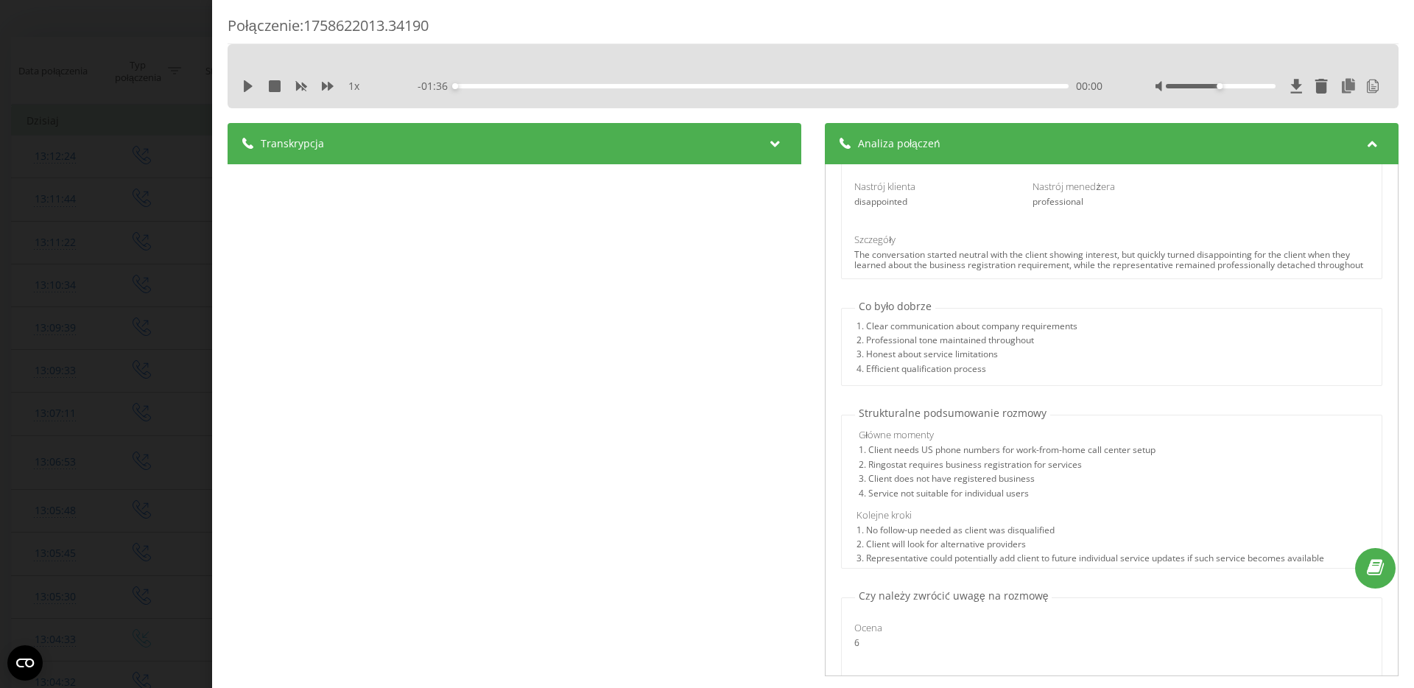
click at [775, 132] on div "Transkrypcja" at bounding box center [515, 143] width 574 height 41
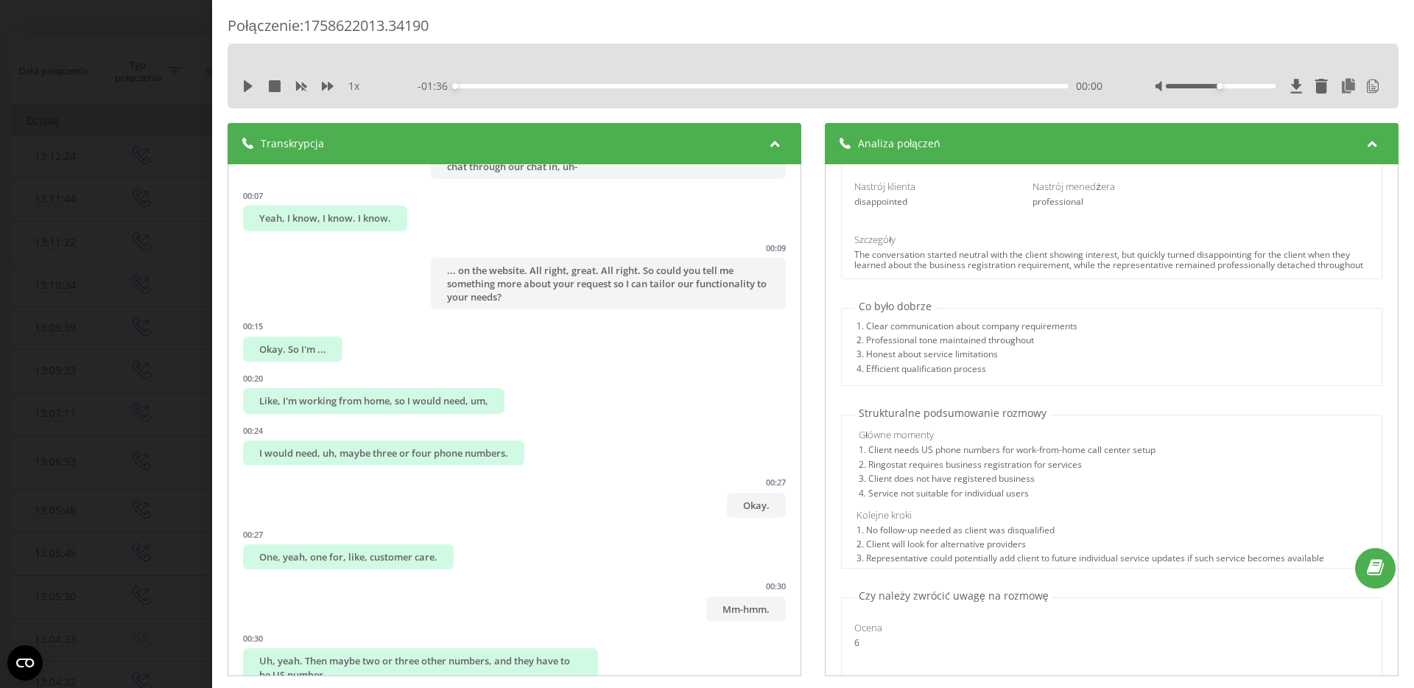
scroll to position [116, 0]
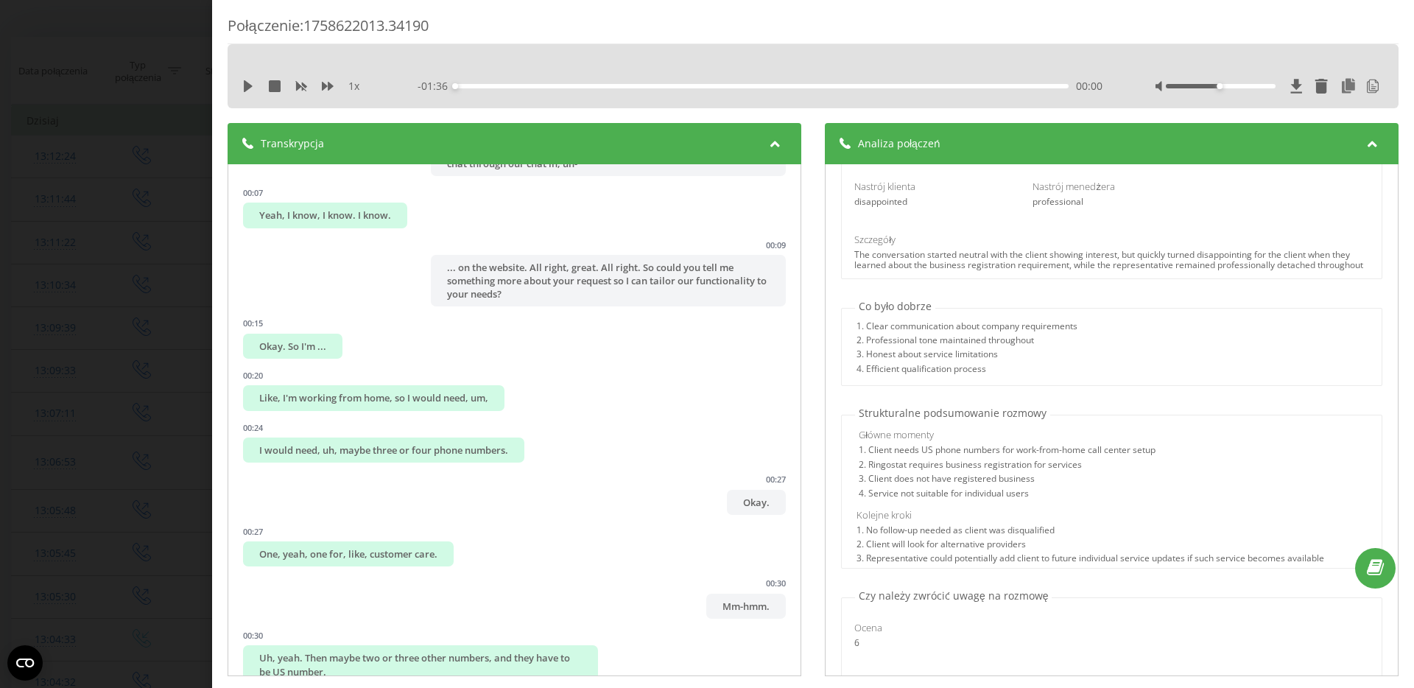
click at [775, 135] on icon at bounding box center [776, 141] width 18 height 15
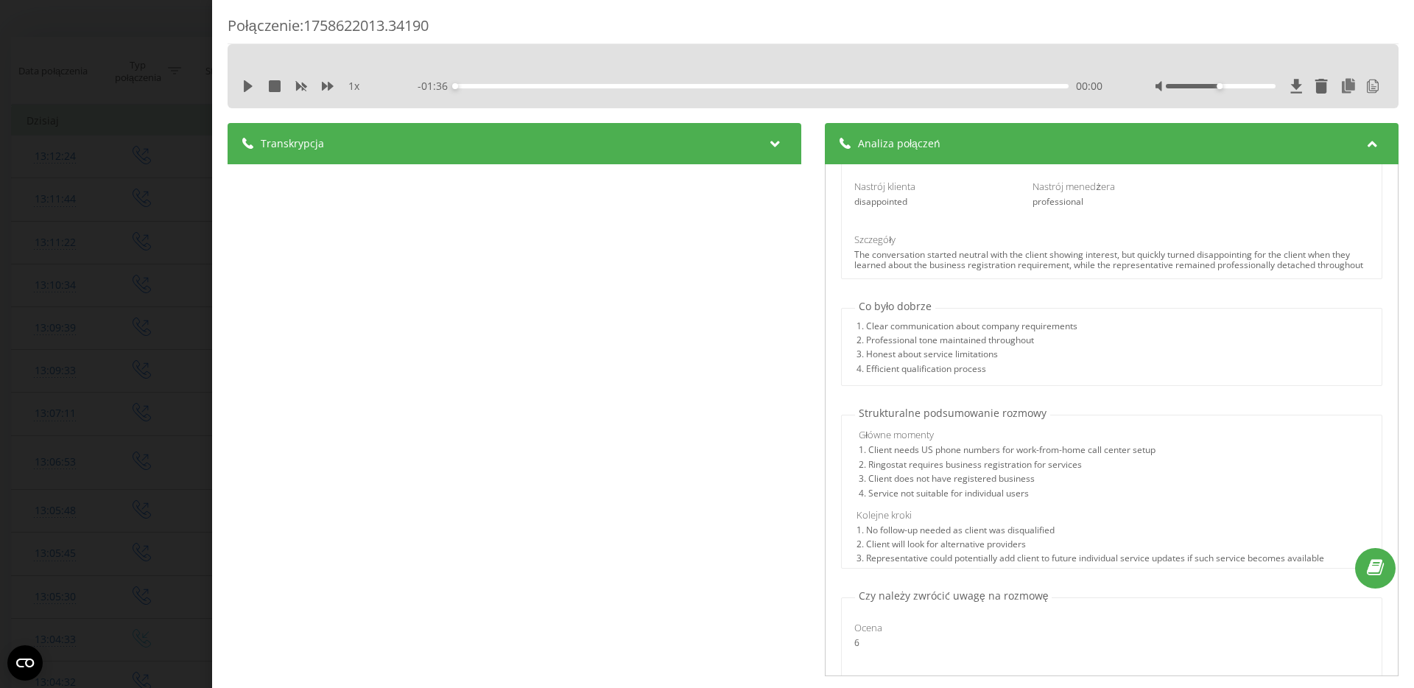
scroll to position [239, 0]
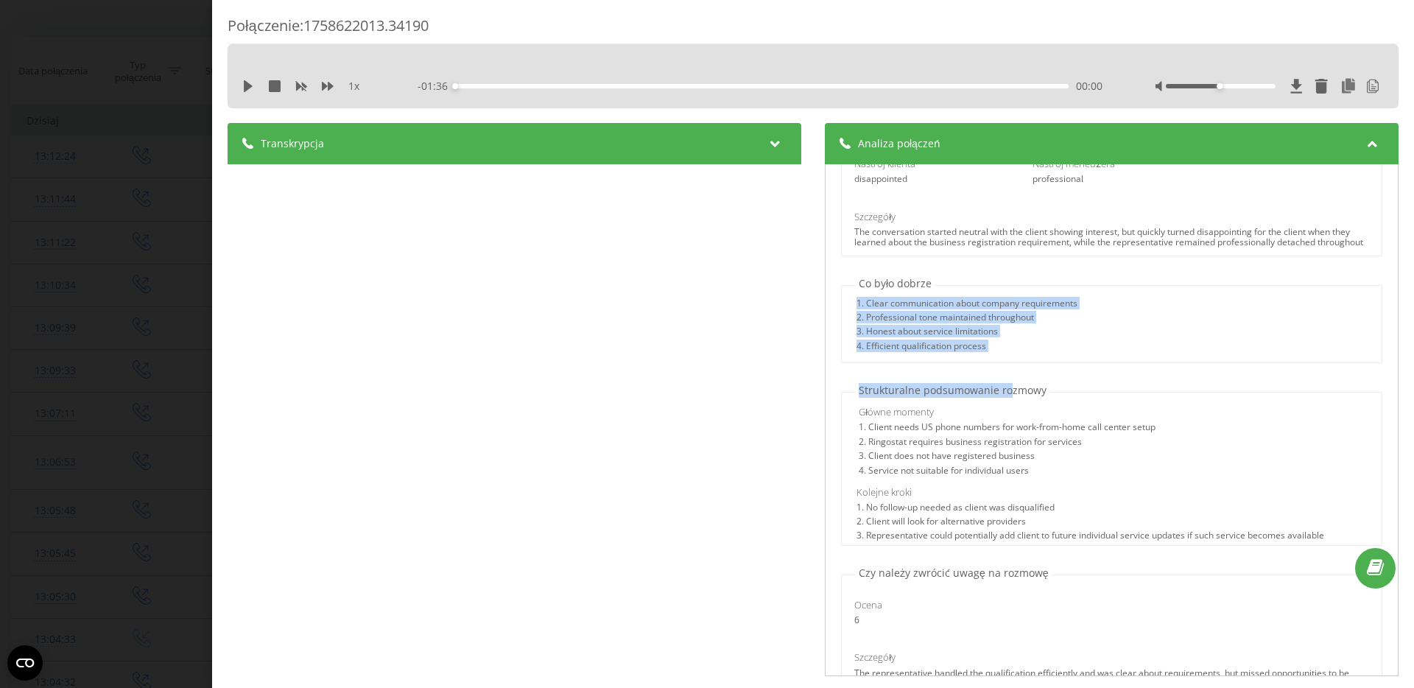
drag, startPoint x: 844, startPoint y: 311, endPoint x: 1002, endPoint y: 381, distance: 173.4
click at [1002, 382] on div "Nazwa profilu Sales Team (Prompt by Skyline) Temat dialogu Ringostat representa…" at bounding box center [1112, 420] width 574 height 513
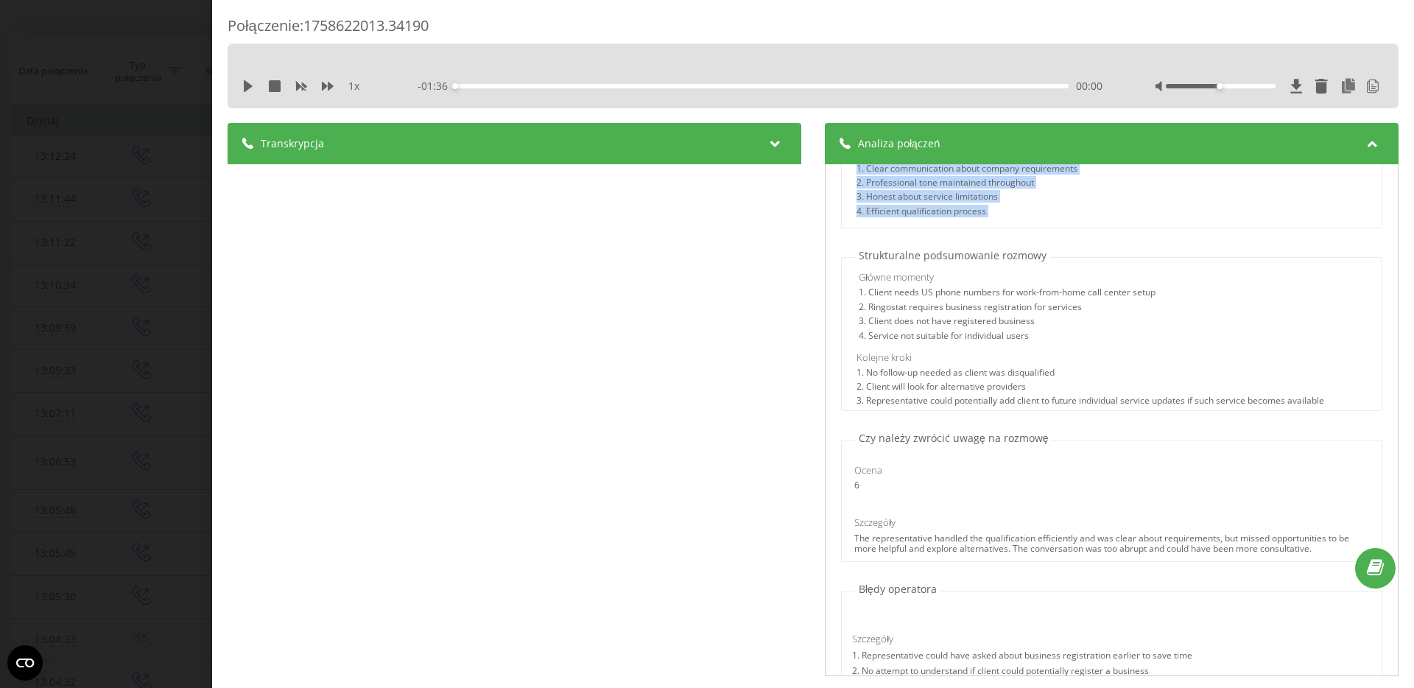
scroll to position [376, 0]
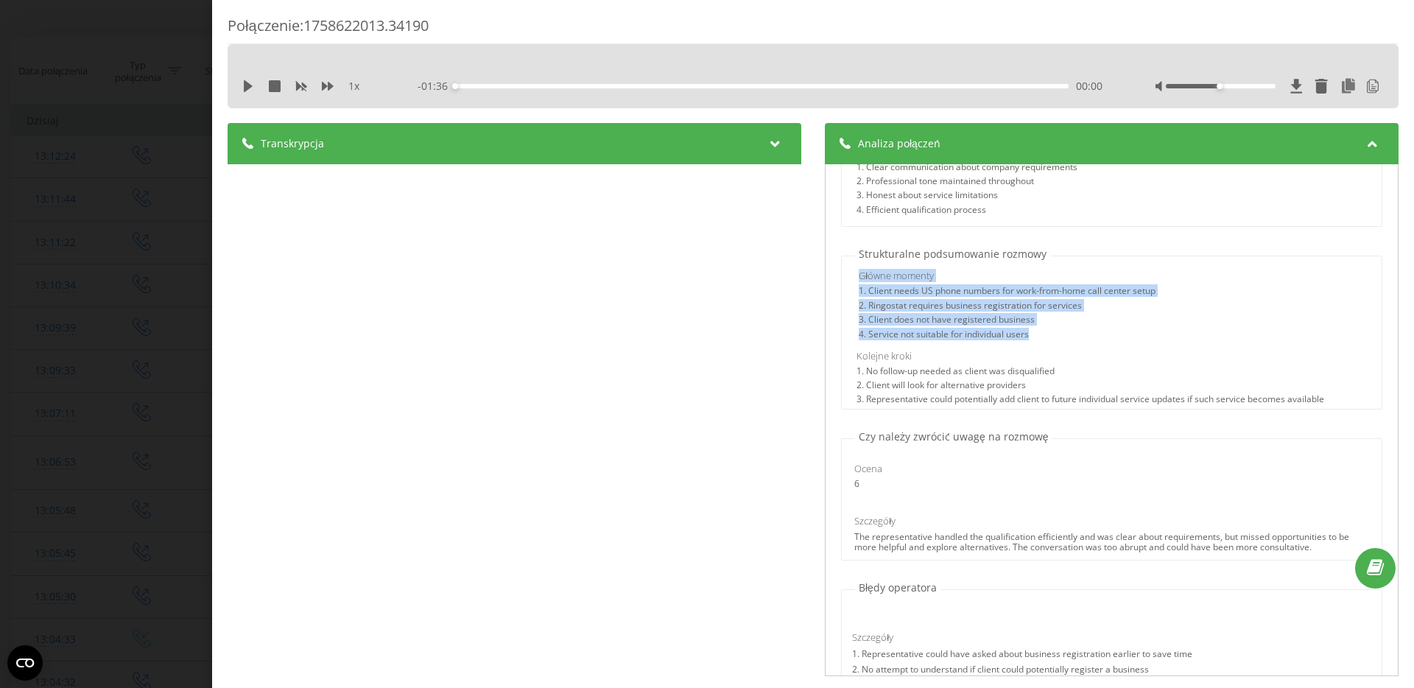
drag, startPoint x: 888, startPoint y: 304, endPoint x: 1081, endPoint y: 351, distance: 198.4
click at [1081, 351] on div "Główne momenty 1. Client needs US phone numbers for work-from-home call center …" at bounding box center [1111, 334] width 539 height 147
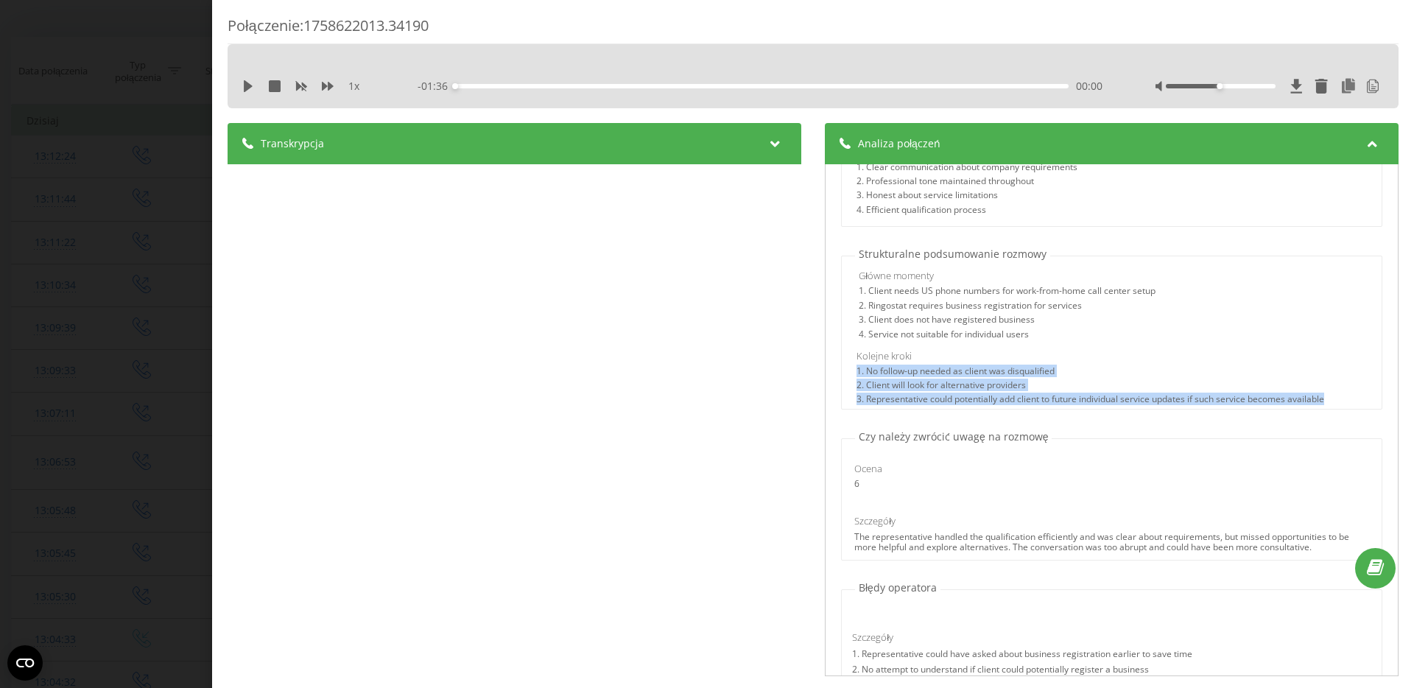
drag, startPoint x: 847, startPoint y: 379, endPoint x: 1048, endPoint y: 402, distance: 202.3
click at [1399, 420] on div "Połączenie : 1758622013.34190 1 x - 01:36 00:00 00:00 Transkrypcja 00:02 Yes, h…" at bounding box center [813, 344] width 1202 height 688
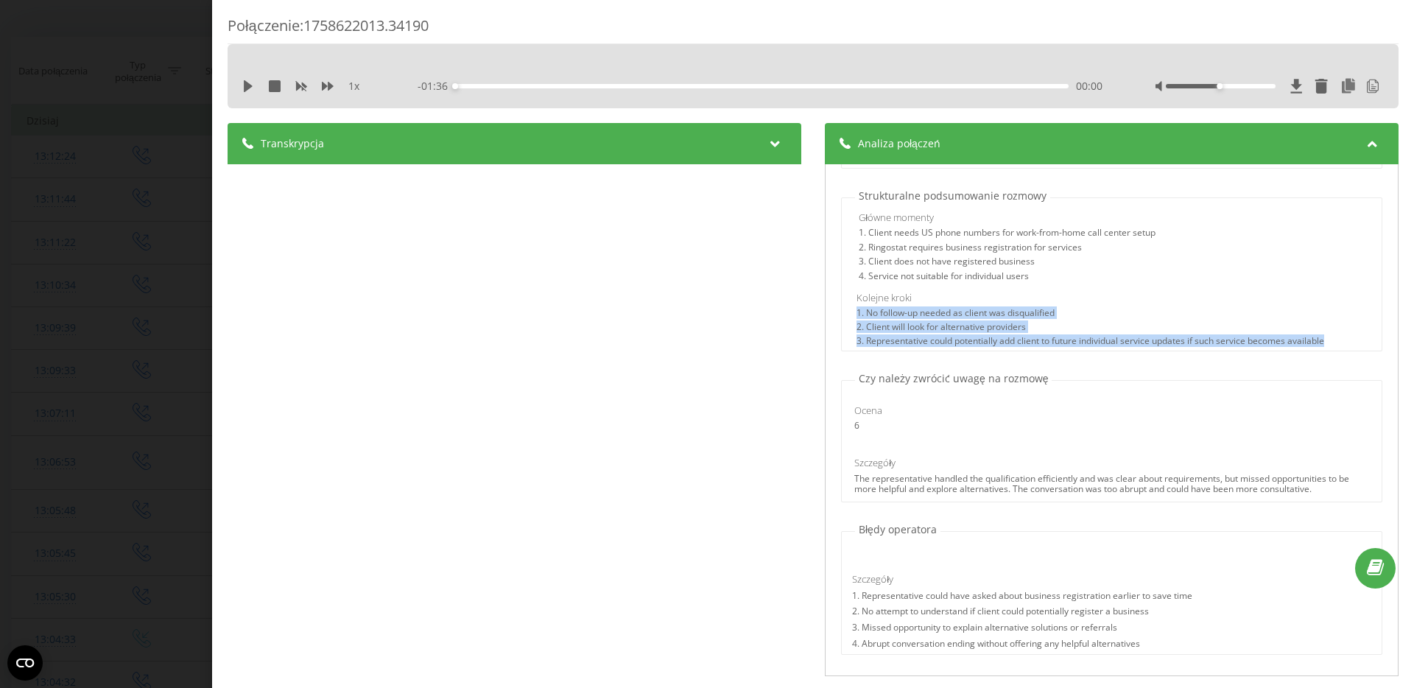
scroll to position [499, 0]
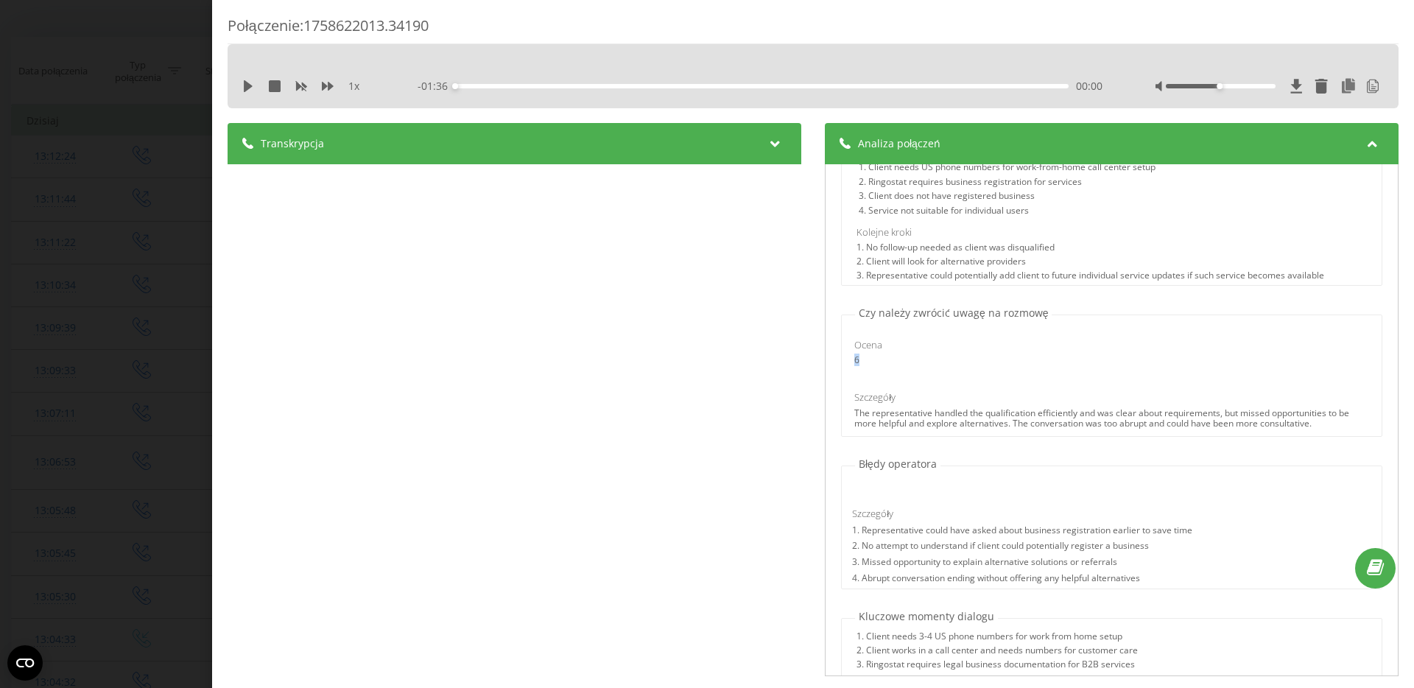
drag, startPoint x: 852, startPoint y: 364, endPoint x: 859, endPoint y: 367, distance: 7.6
click at [859, 365] on div "6" at bounding box center [933, 360] width 158 height 10
click at [860, 365] on div "6" at bounding box center [933, 360] width 158 height 10
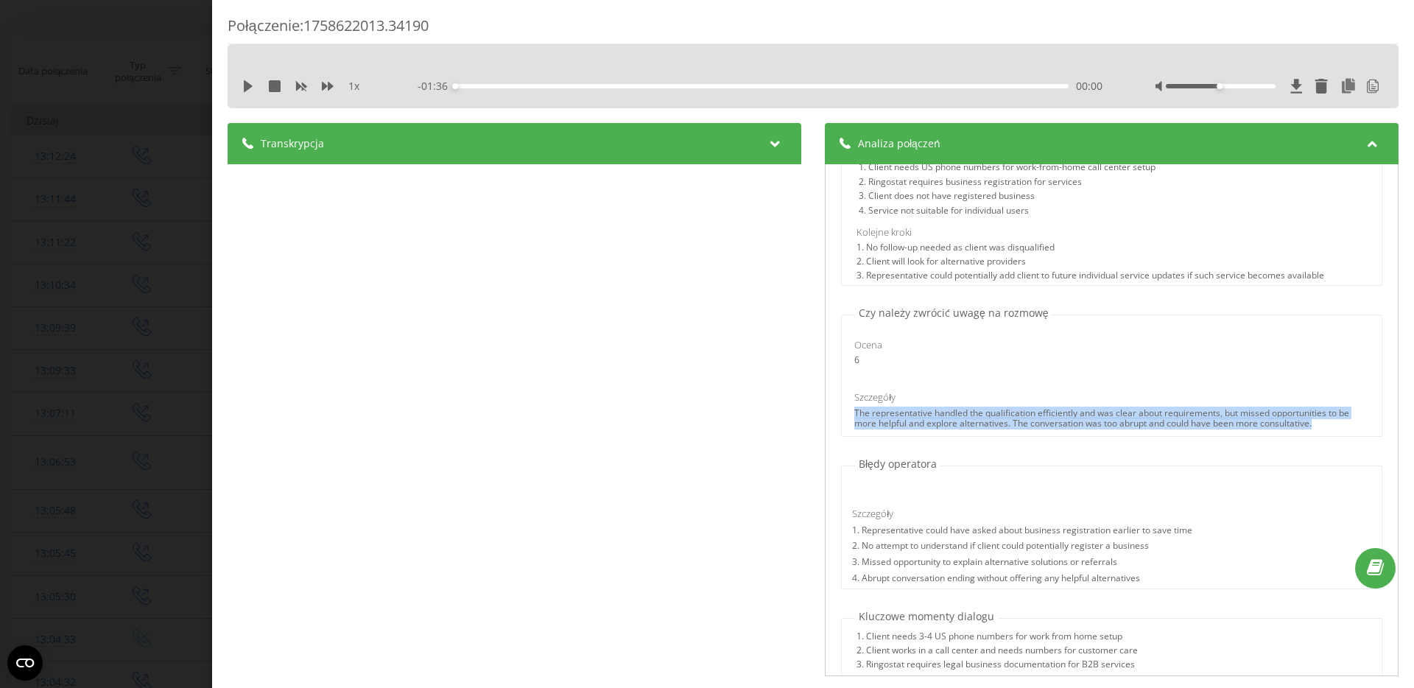
drag, startPoint x: 854, startPoint y: 427, endPoint x: 1351, endPoint y: 440, distance: 496.5
click at [1351, 437] on div "Ocena 6 Szczegóły The representative handled the qualification efficiently and …" at bounding box center [1111, 378] width 539 height 116
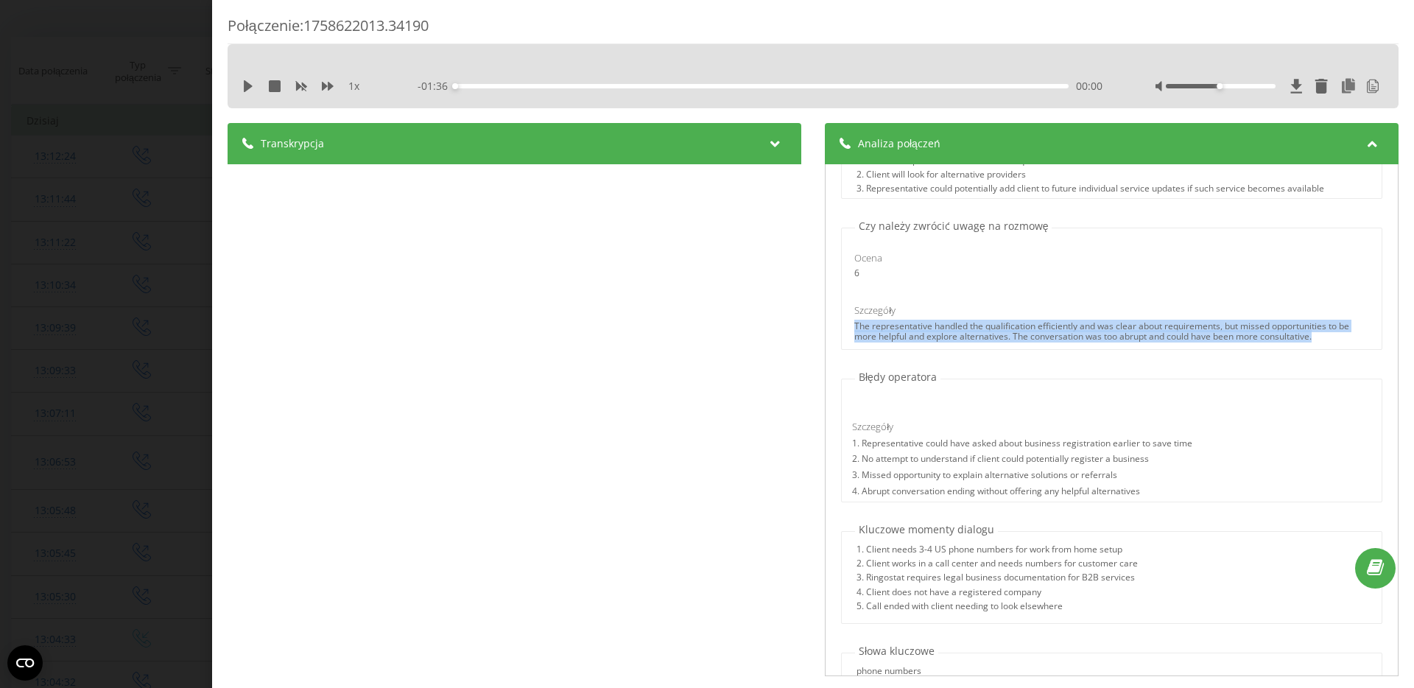
scroll to position [647, 0]
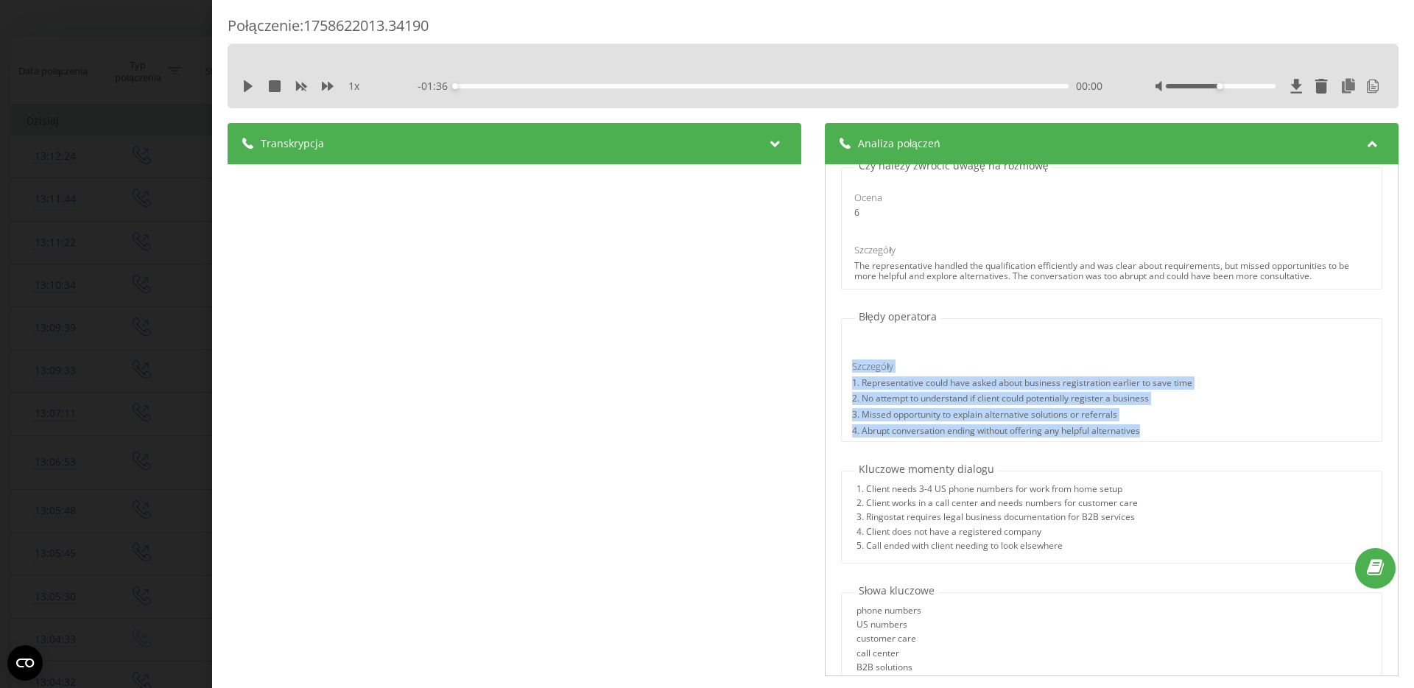
drag, startPoint x: 848, startPoint y: 379, endPoint x: 1162, endPoint y: 443, distance: 320.2
click at [1162, 440] on div "Szczegóły 1. Representative could have asked about business registration earlie…" at bounding box center [1022, 399] width 361 height 81
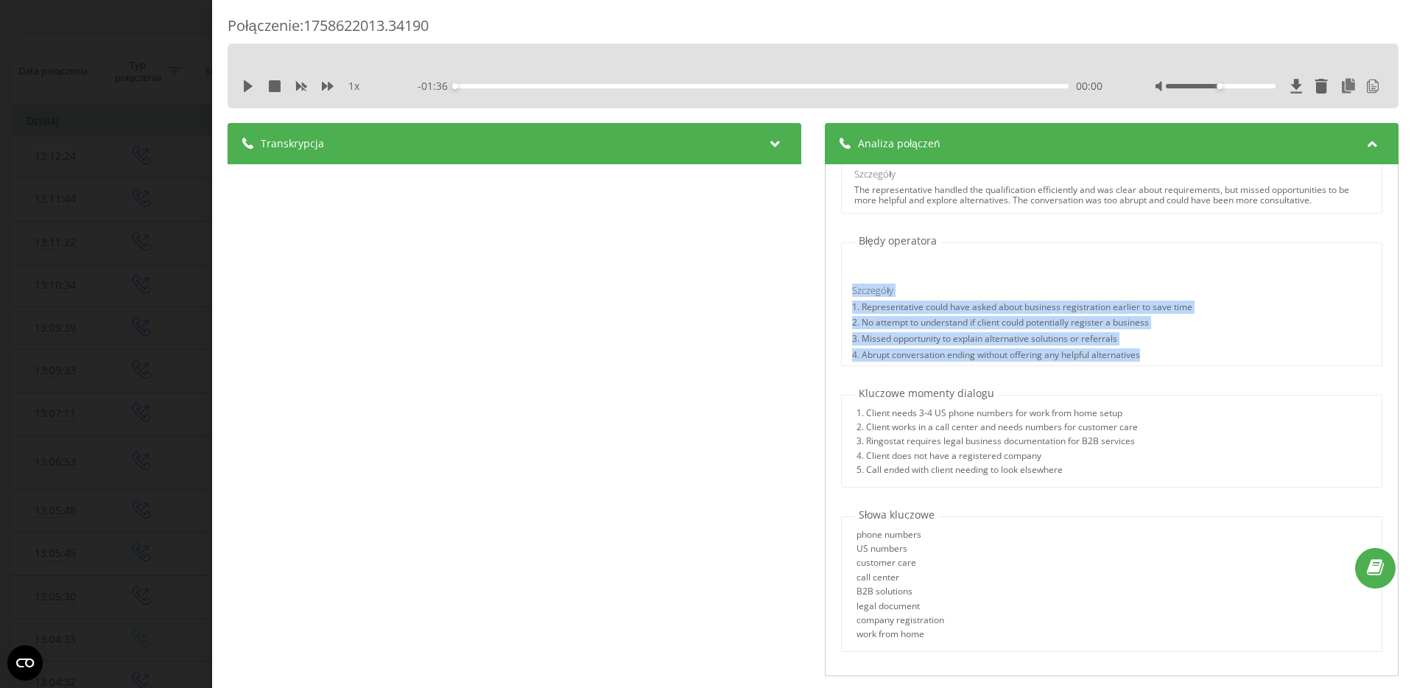
scroll to position [807, 0]
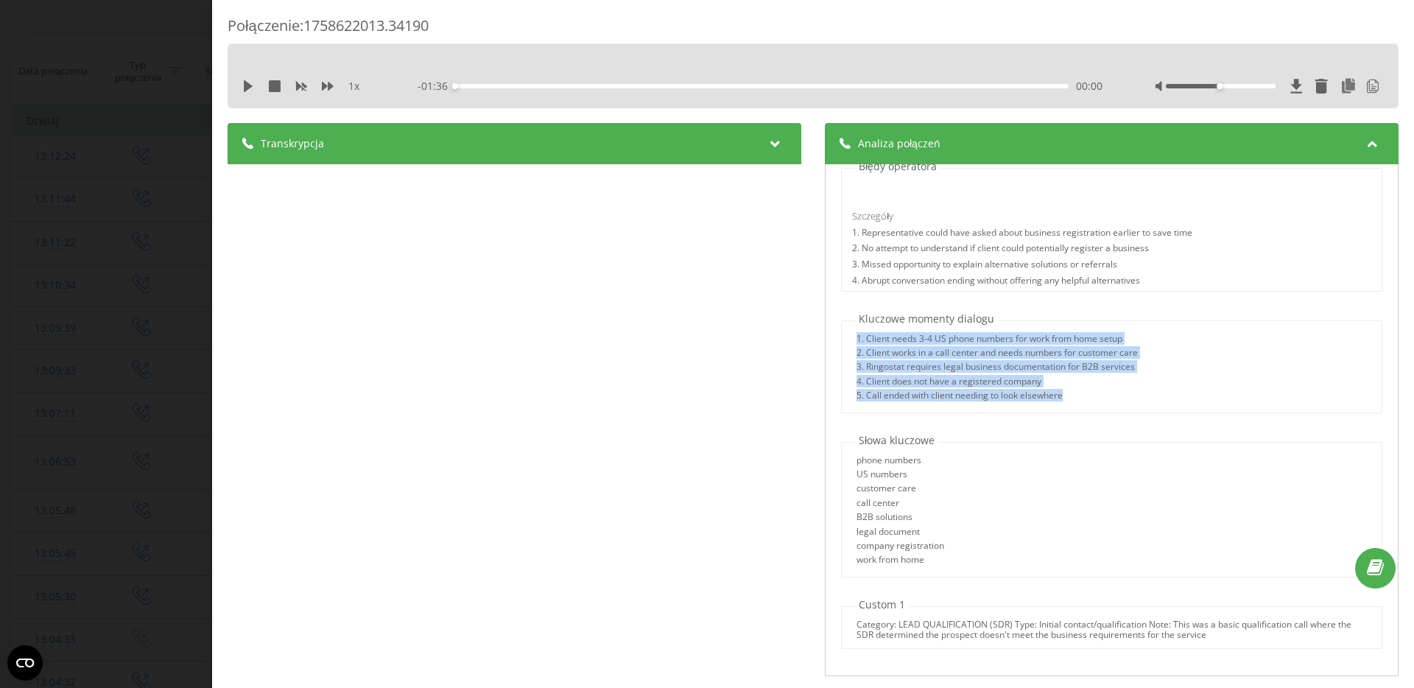
drag, startPoint x: 846, startPoint y: 334, endPoint x: 1118, endPoint y: 393, distance: 278.0
click at [1118, 393] on div "1. Client needs 3-4 US phone numbers for work from home setup 2. Client works i…" at bounding box center [1111, 369] width 539 height 71
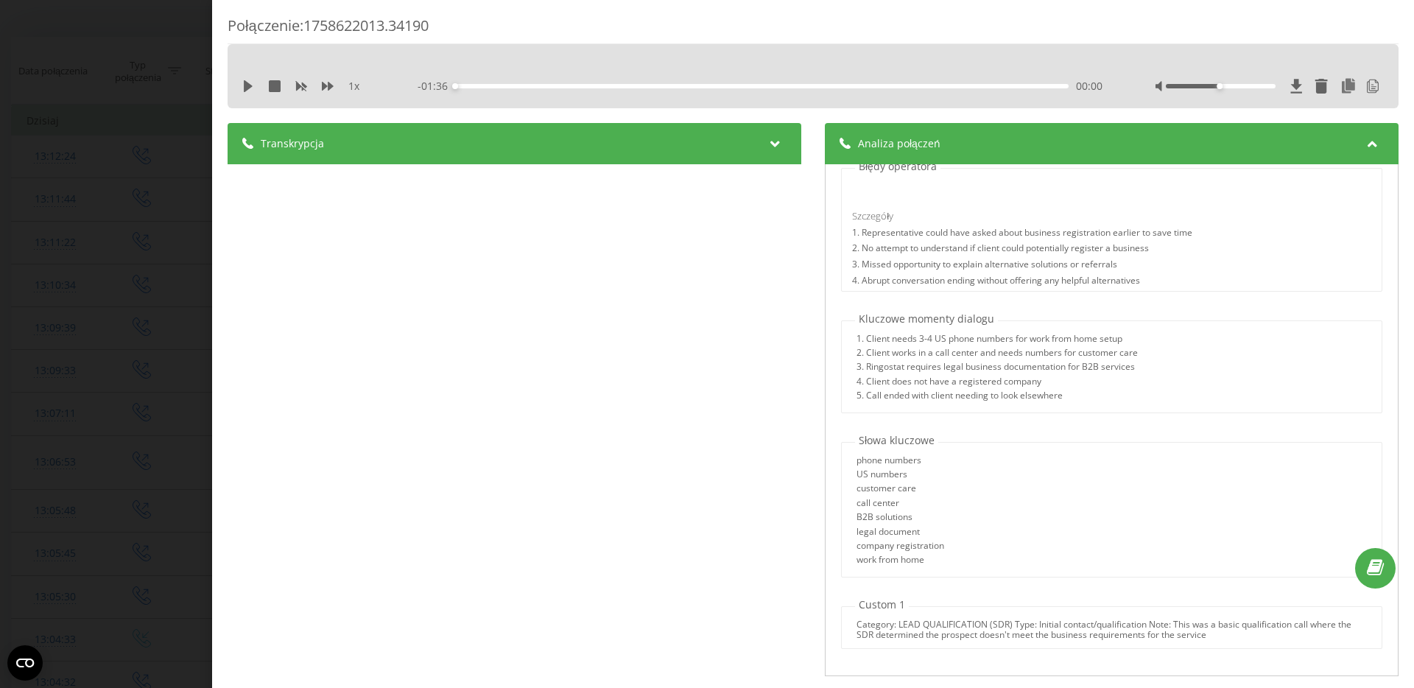
drag, startPoint x: 834, startPoint y: 443, endPoint x: 947, endPoint y: 532, distance: 144.1
click at [947, 532] on div "phone numbers US numbers customer care call center B2B solutions legal document…" at bounding box center [1111, 509] width 541 height 135
drag, startPoint x: 922, startPoint y: 560, endPoint x: 834, endPoint y: 449, distance: 142.0
click at [834, 449] on div "Słowa kluczowe phone numbers US numbers customer care call center B2B solutions…" at bounding box center [1111, 505] width 557 height 144
click at [1009, 509] on div "phone numbers US numbers customer care call center B2B solutions legal document…" at bounding box center [1111, 512] width 539 height 114
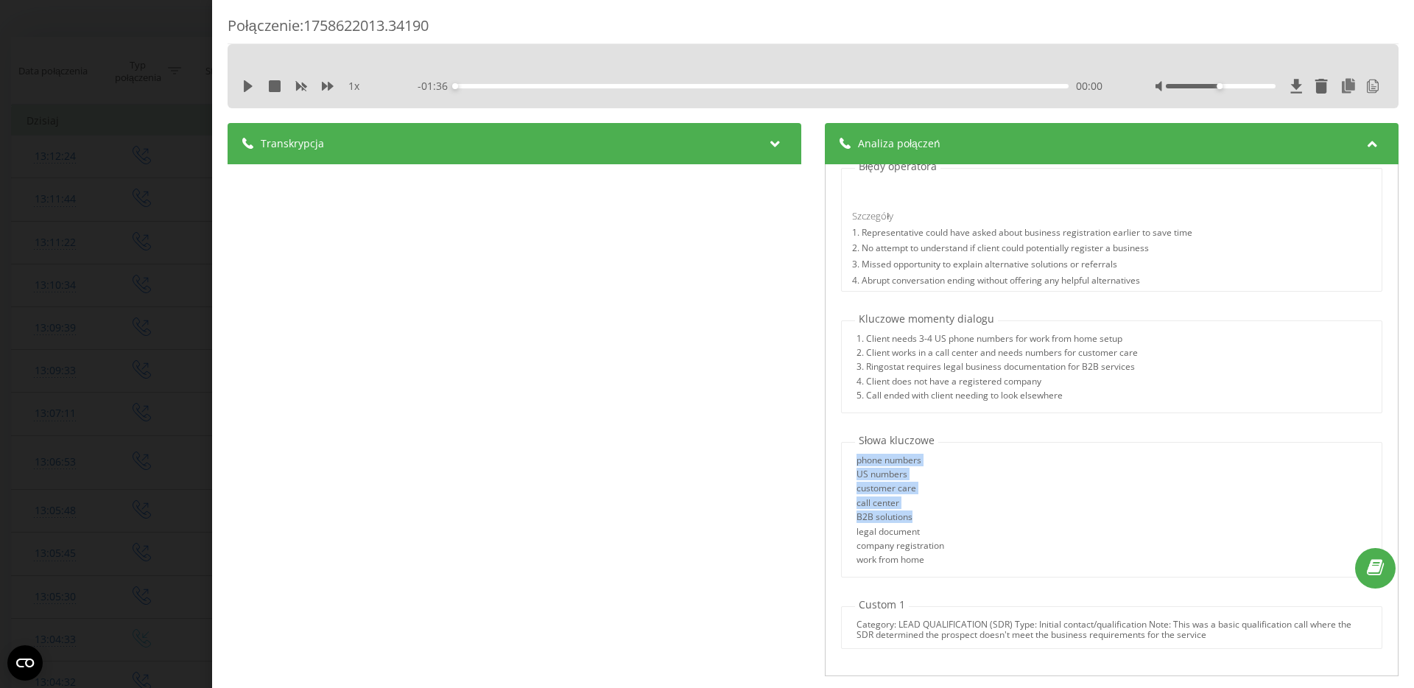
drag, startPoint x: 847, startPoint y: 451, endPoint x: 948, endPoint y: 522, distance: 123.8
click at [948, 522] on div "phone numbers US numbers customer care call center B2B solutions legal document…" at bounding box center [1111, 509] width 541 height 135
click at [946, 546] on div "phone numbers US numbers customer care call center B2B solutions legal document…" at bounding box center [1111, 512] width 539 height 114
drag, startPoint x: 900, startPoint y: 556, endPoint x: 831, endPoint y: 440, distance: 135.4
click at [833, 440] on div "Słowa kluczowe phone numbers US numbers customer care call center B2B solutions…" at bounding box center [1111, 505] width 557 height 144
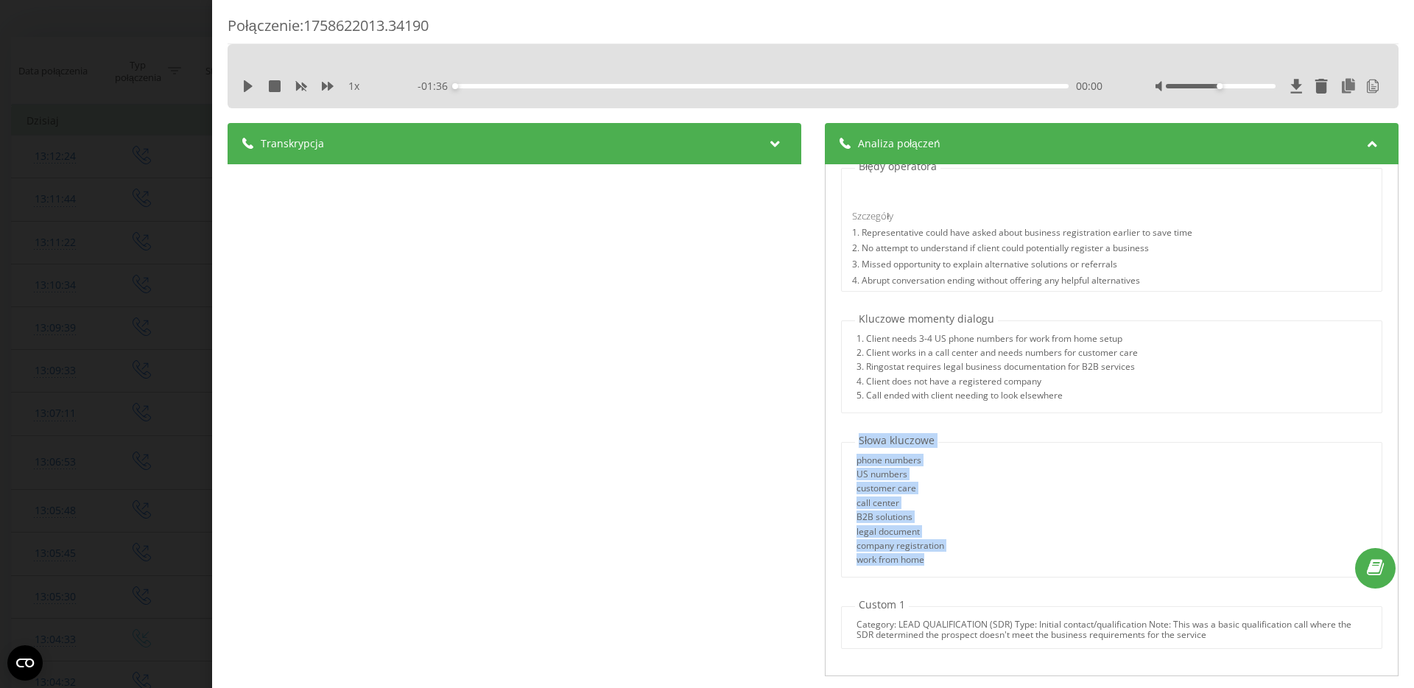
click at [982, 470] on div "phone numbers US numbers customer care call center B2B solutions legal document…" at bounding box center [1111, 512] width 539 height 114
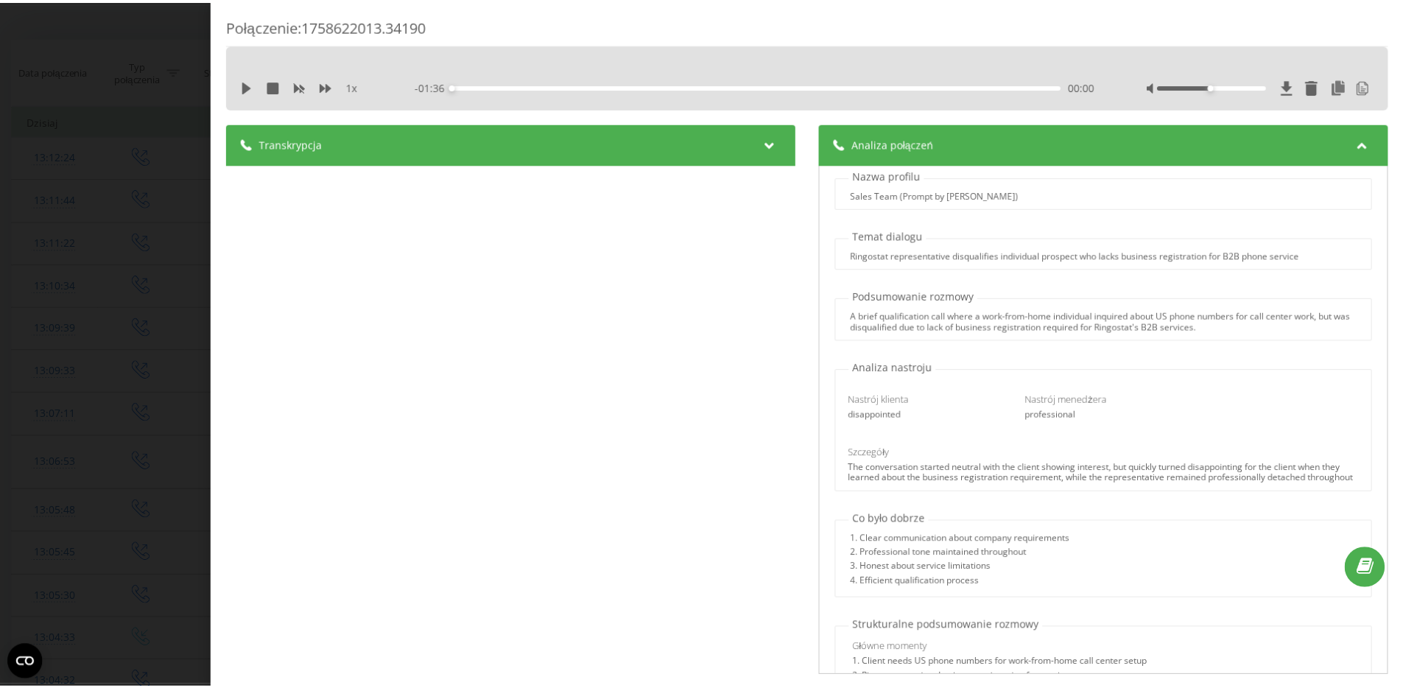
scroll to position [0, 0]
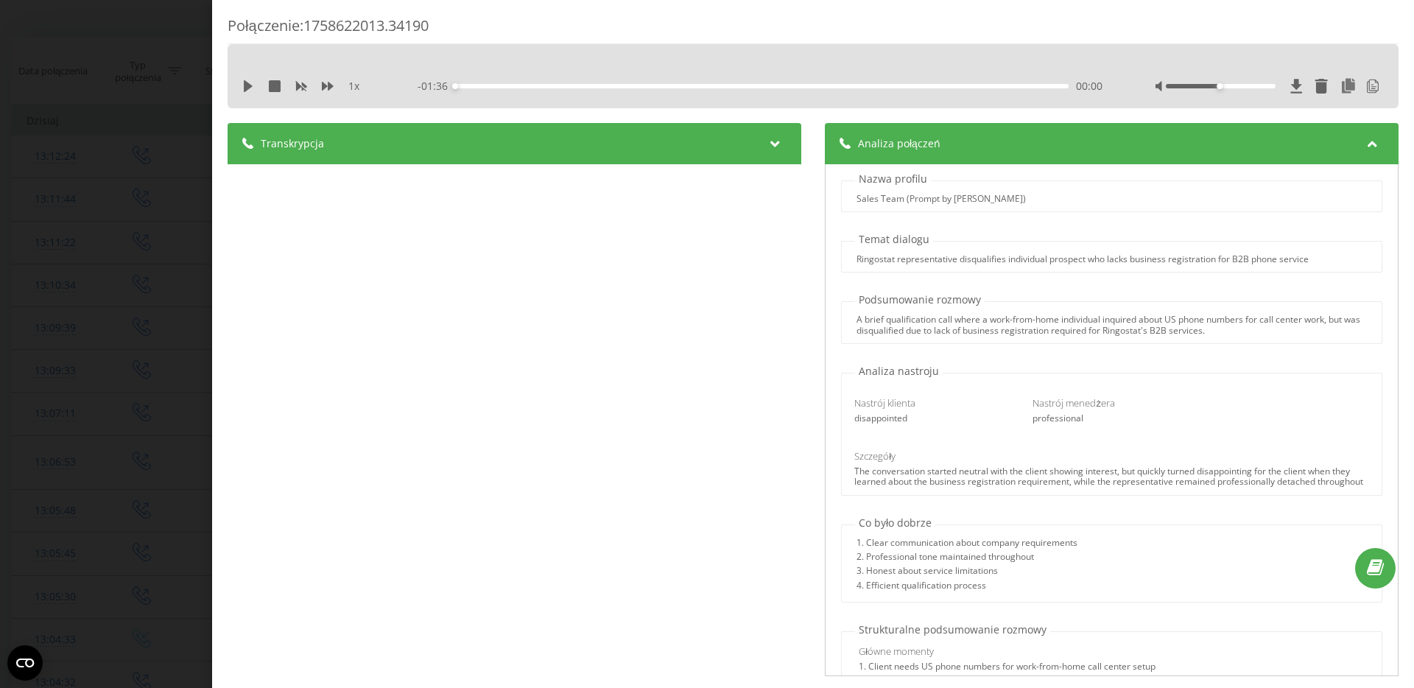
click at [762, 157] on div "Transkrypcja" at bounding box center [515, 143] width 574 height 41
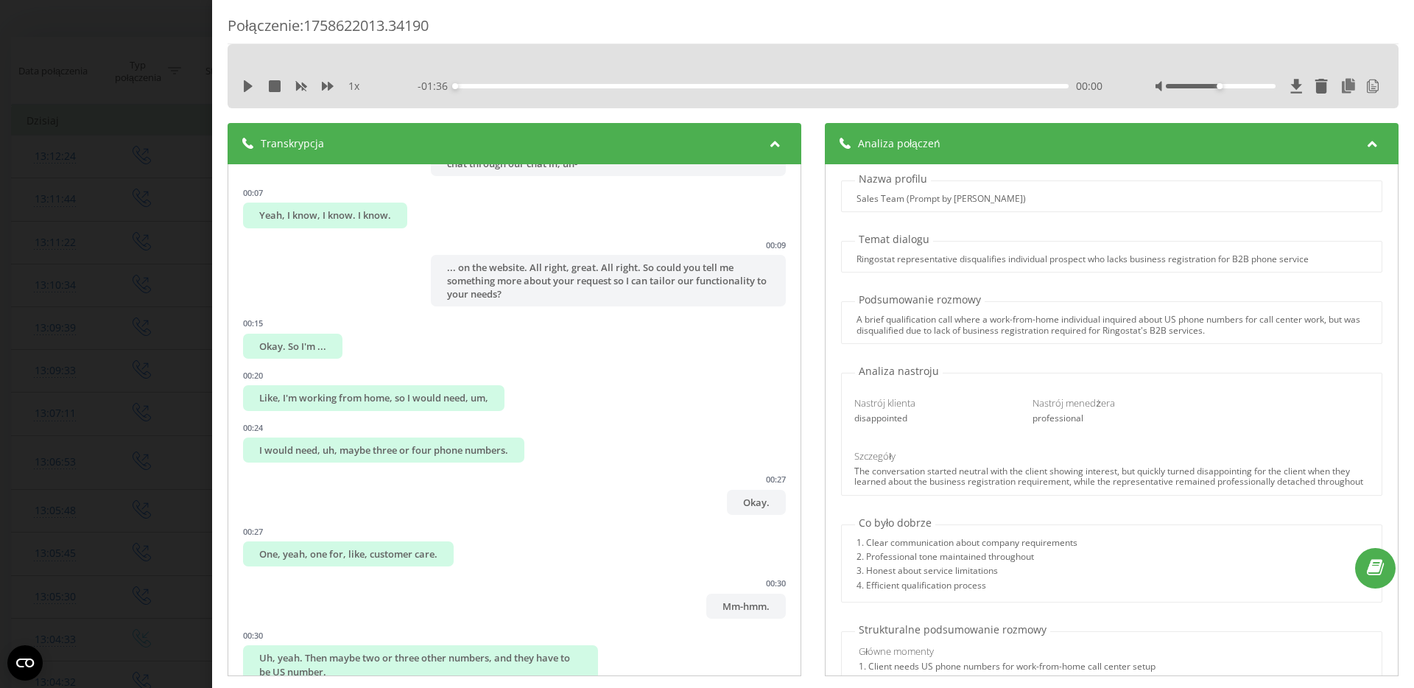
click at [96, 160] on div "Połączenie : 1758622013.34190 1 x - 01:36 00:00 00:00 Transkrypcja 00:02 Yes, h…" at bounding box center [707, 344] width 1414 height 688
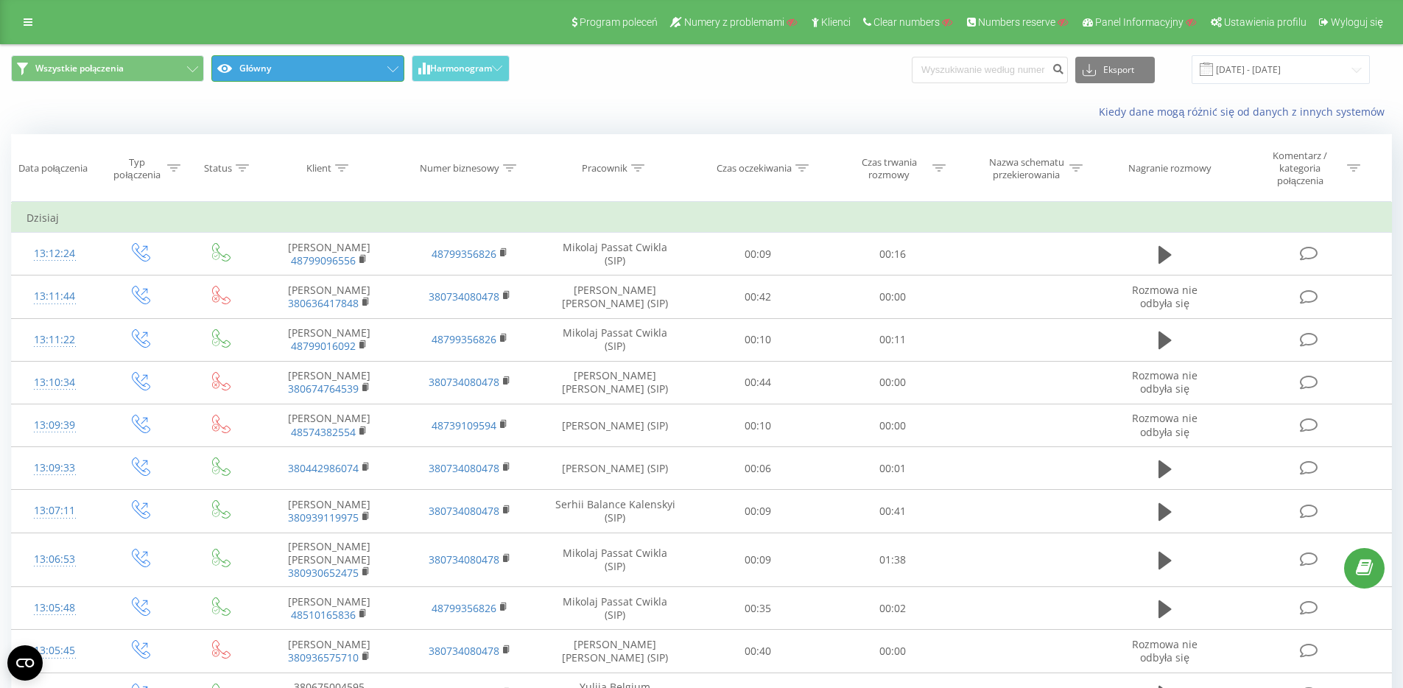
click at [392, 67] on icon at bounding box center [392, 69] width 11 height 6
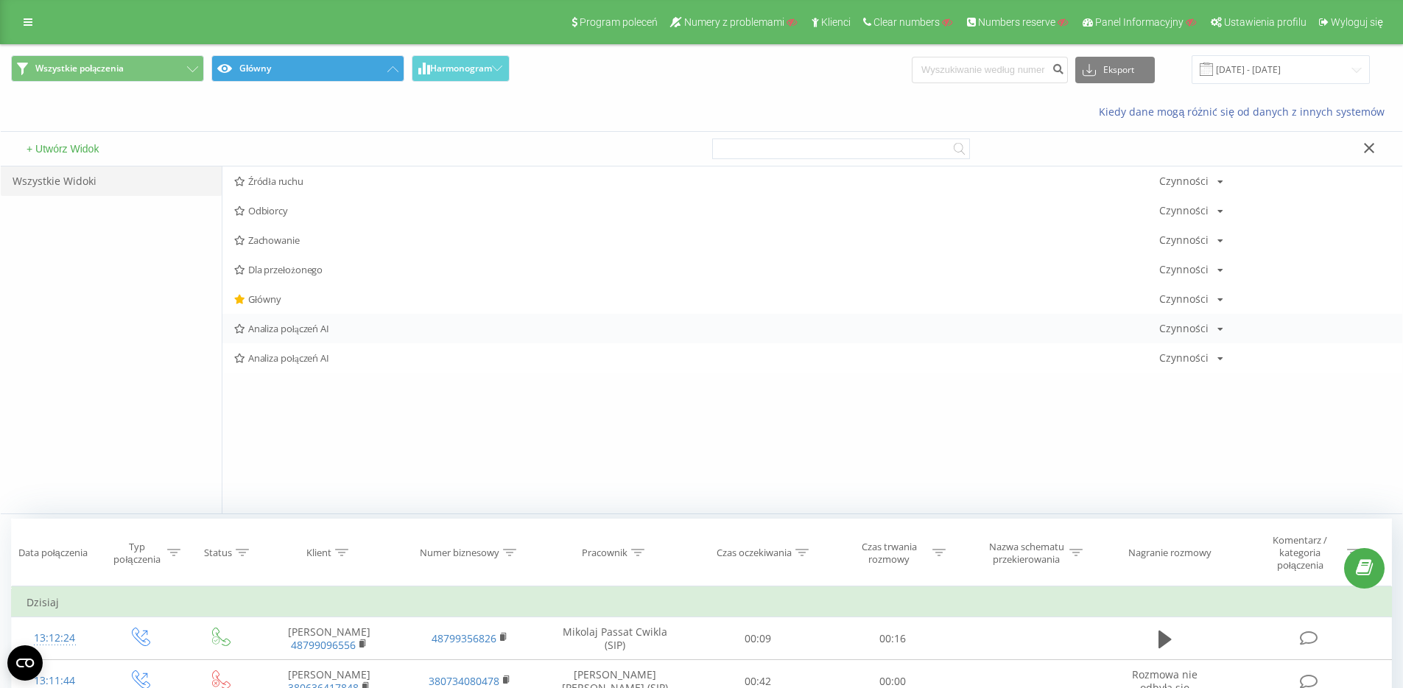
click at [1190, 328] on div "Czynności" at bounding box center [1183, 328] width 49 height 10
click at [1066, 330] on span "Analiza połączeń AI" at bounding box center [696, 328] width 925 height 10
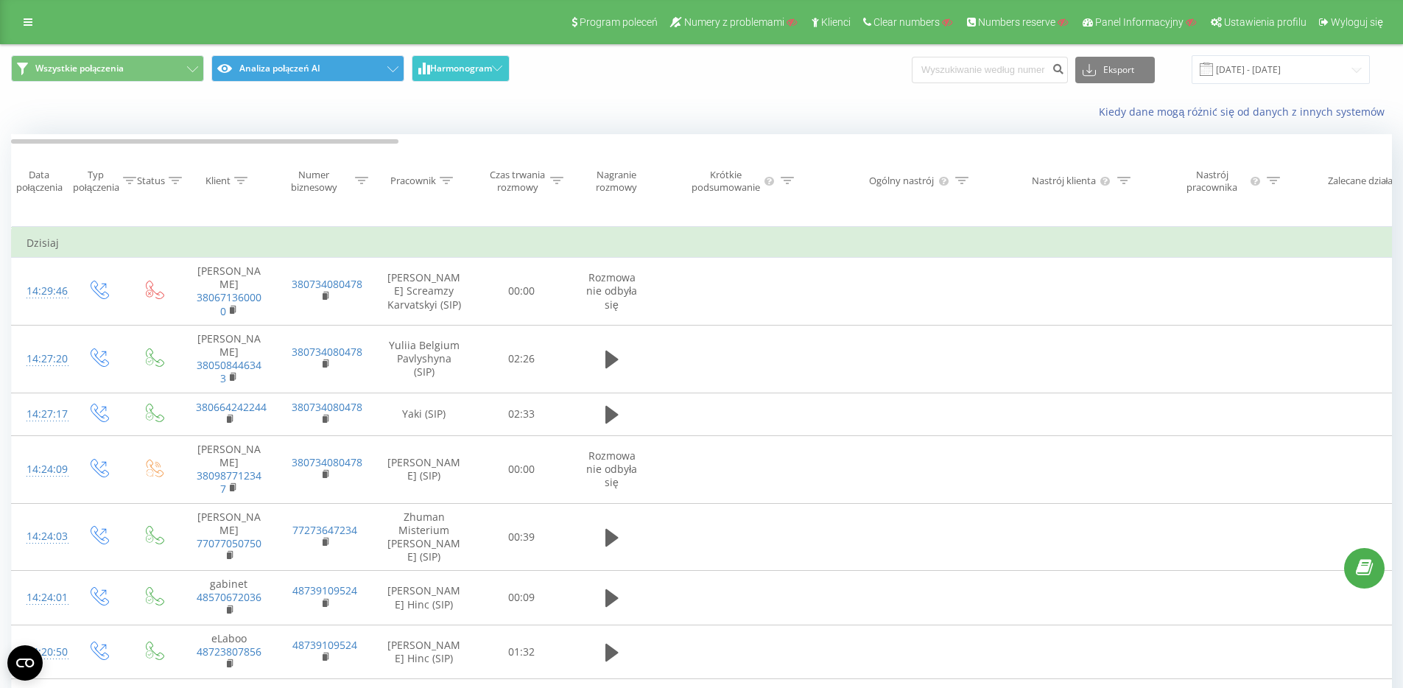
click at [452, 66] on span "Harmonogram" at bounding box center [461, 68] width 62 height 10
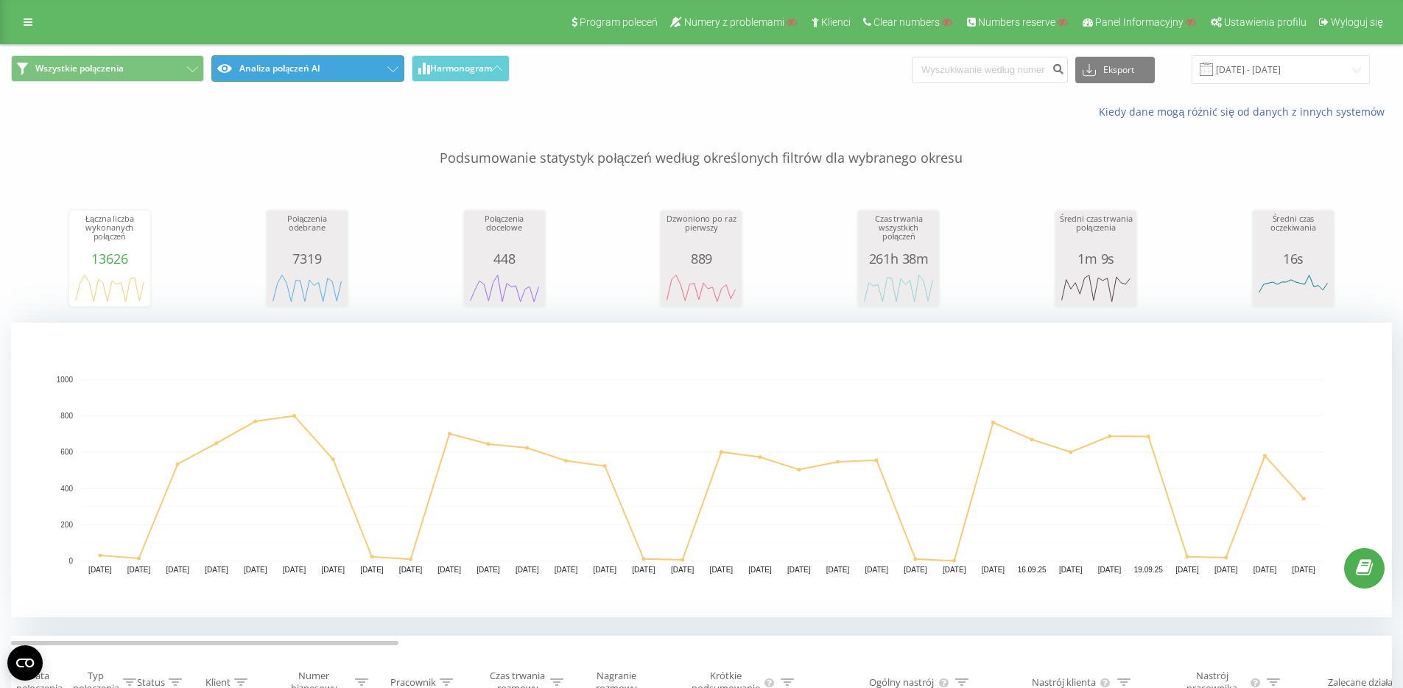
click at [384, 71] on button "Analiza połączeń AI" at bounding box center [307, 68] width 193 height 27
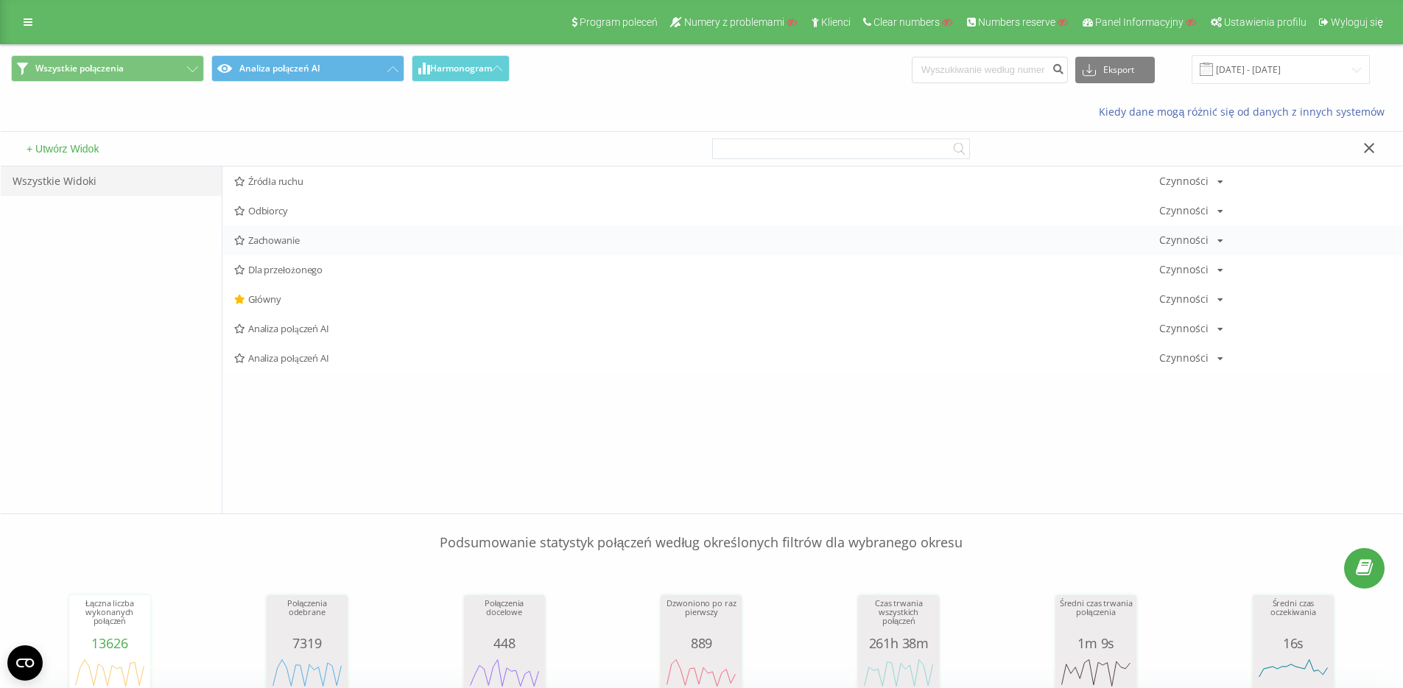
click at [1183, 244] on div "Czynności" at bounding box center [1183, 240] width 49 height 10
click at [1109, 242] on span "Zachowanie" at bounding box center [696, 240] width 925 height 10
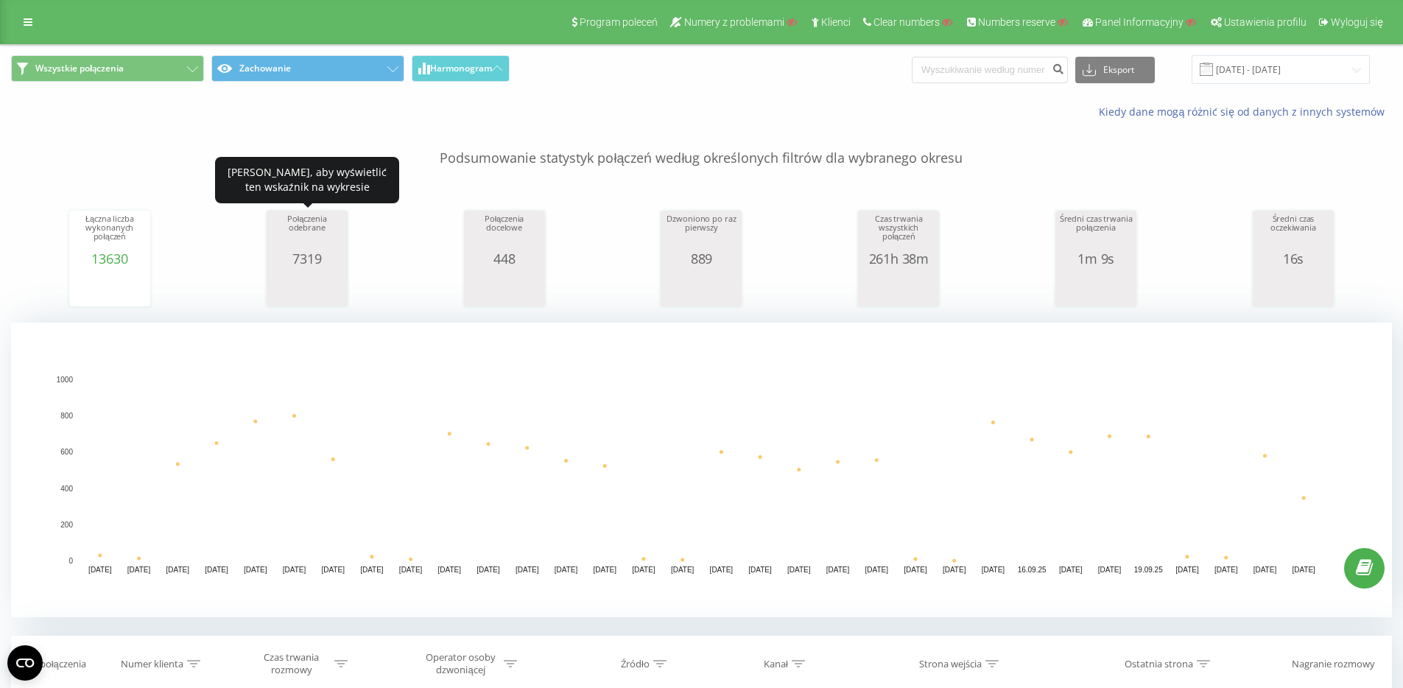
scroll to position [3, 0]
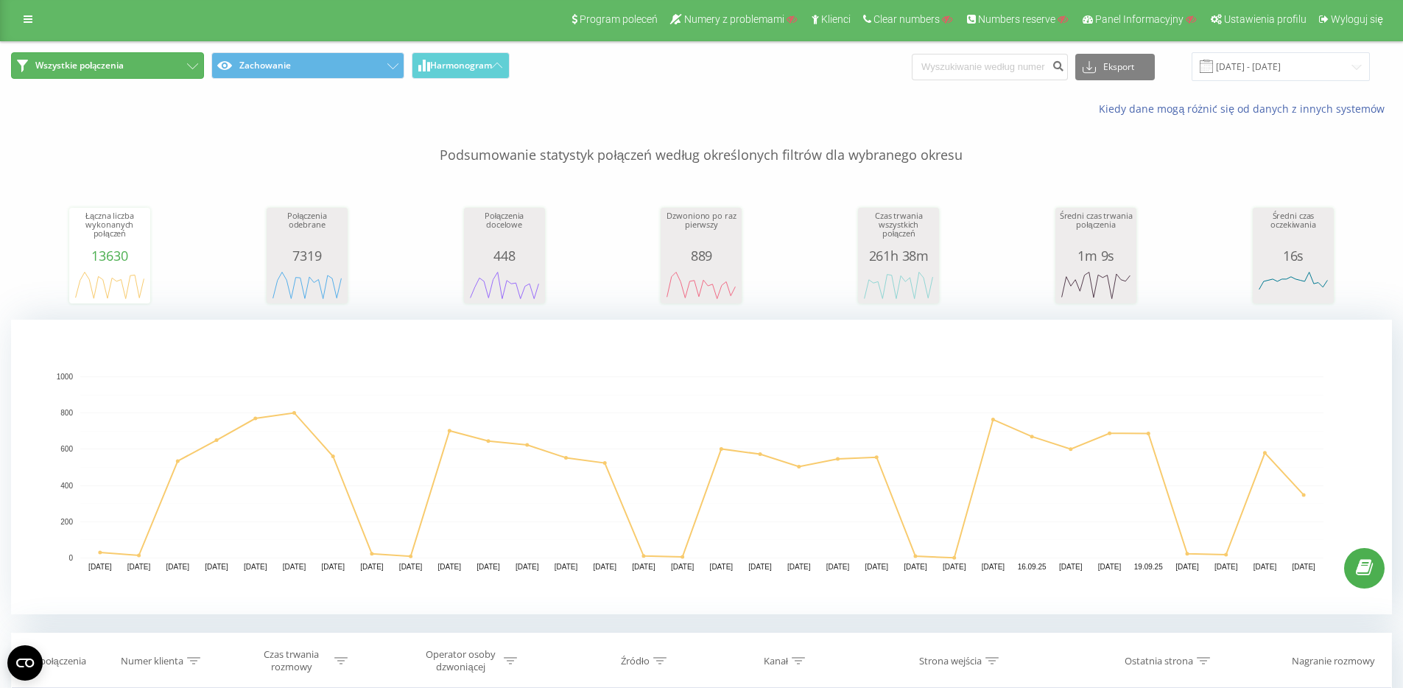
click at [174, 62] on button "Wszystkie połączenia" at bounding box center [107, 65] width 193 height 27
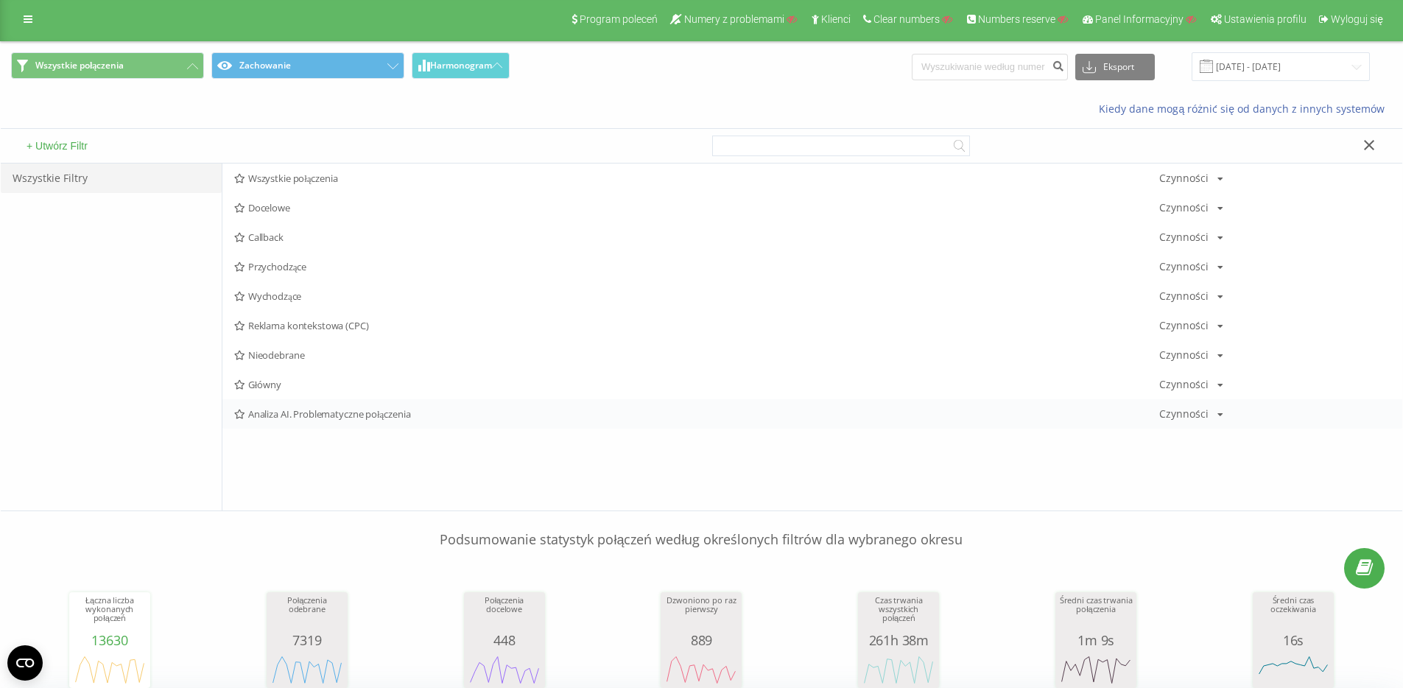
click at [376, 421] on div "Analiza AI. Problematyczne połączenia Czynności Edytuj Kopiuj Usuń Domyślnie Ud…" at bounding box center [812, 413] width 1180 height 29
click at [397, 409] on span "Analiza AI. Problematyczne połączenia" at bounding box center [696, 414] width 925 height 10
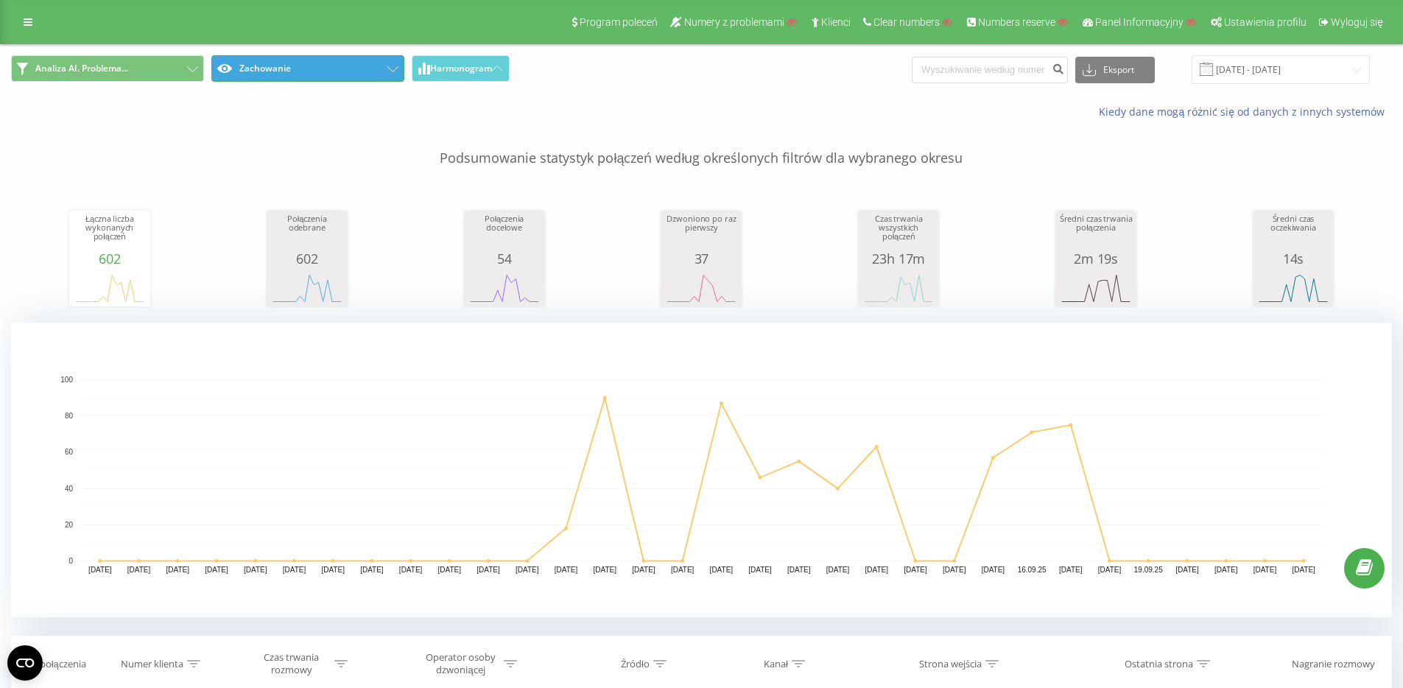
click at [273, 67] on button "Zachowanie" at bounding box center [307, 68] width 193 height 27
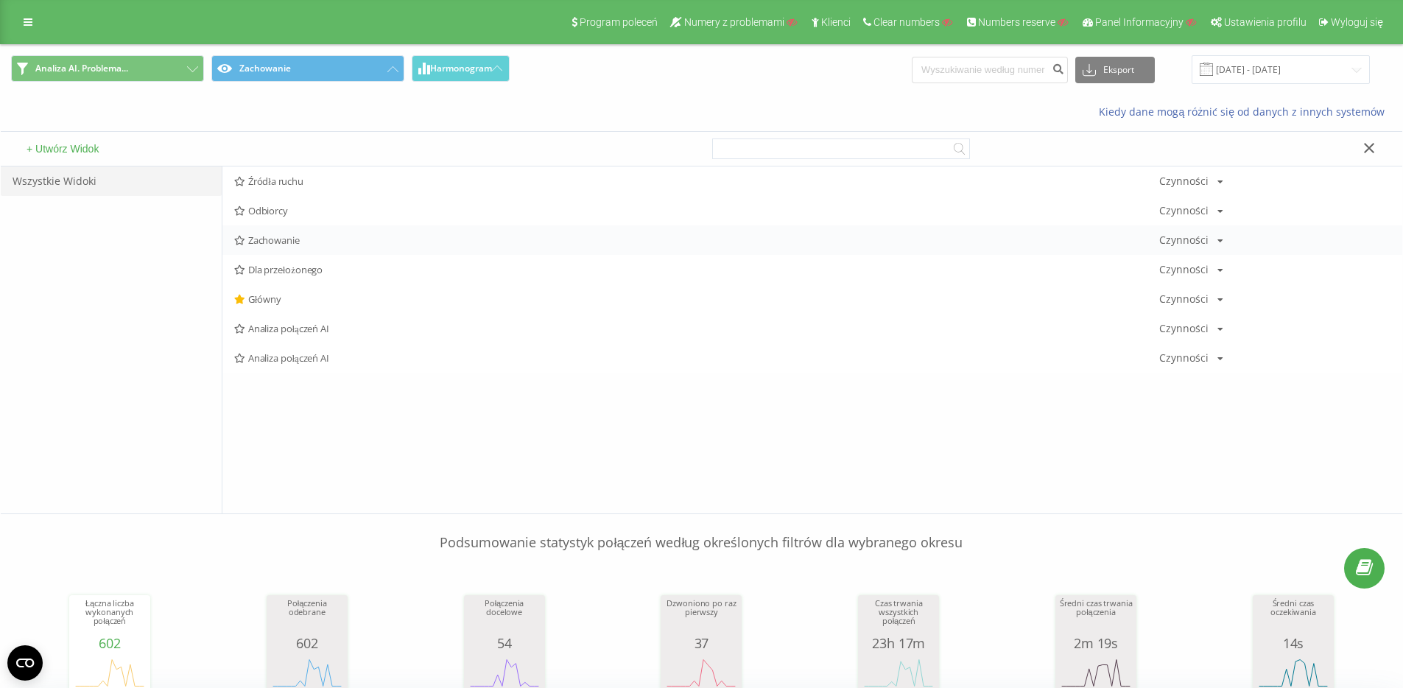
click at [273, 236] on span "Zachowanie" at bounding box center [696, 240] width 925 height 10
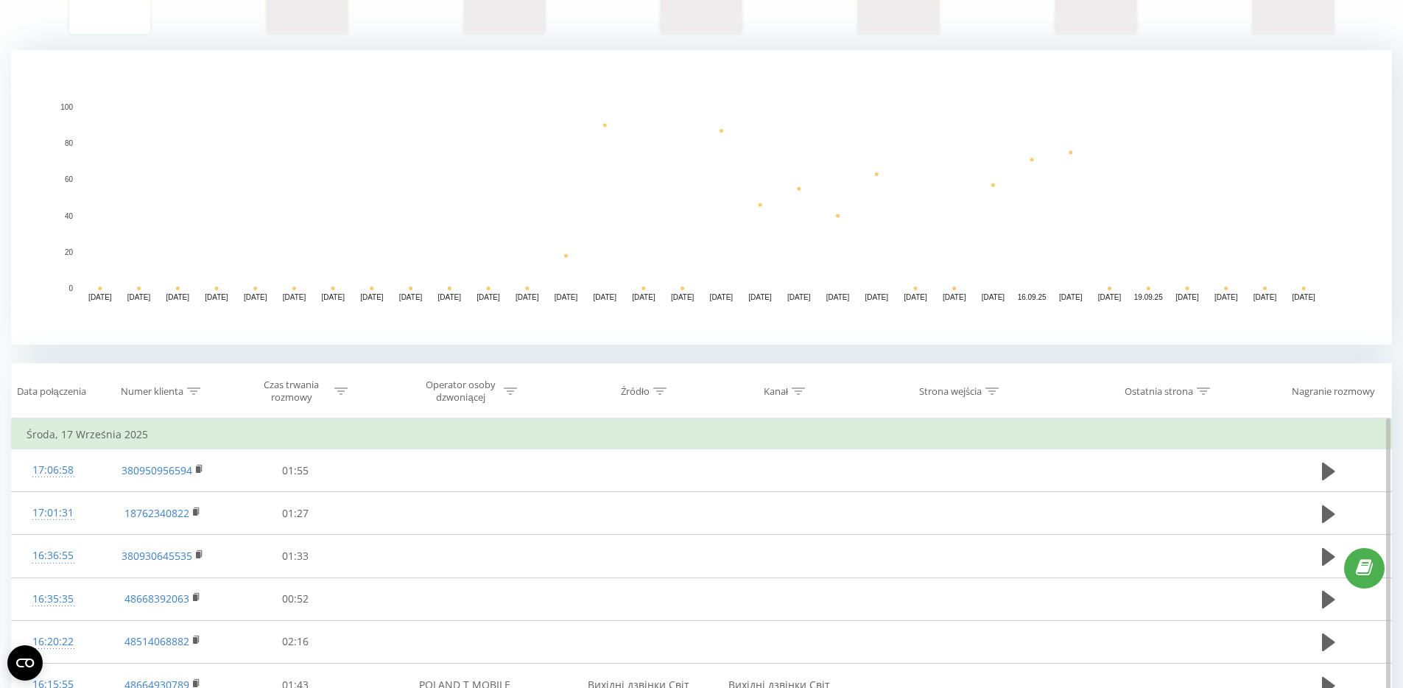
scroll to position [342, 0]
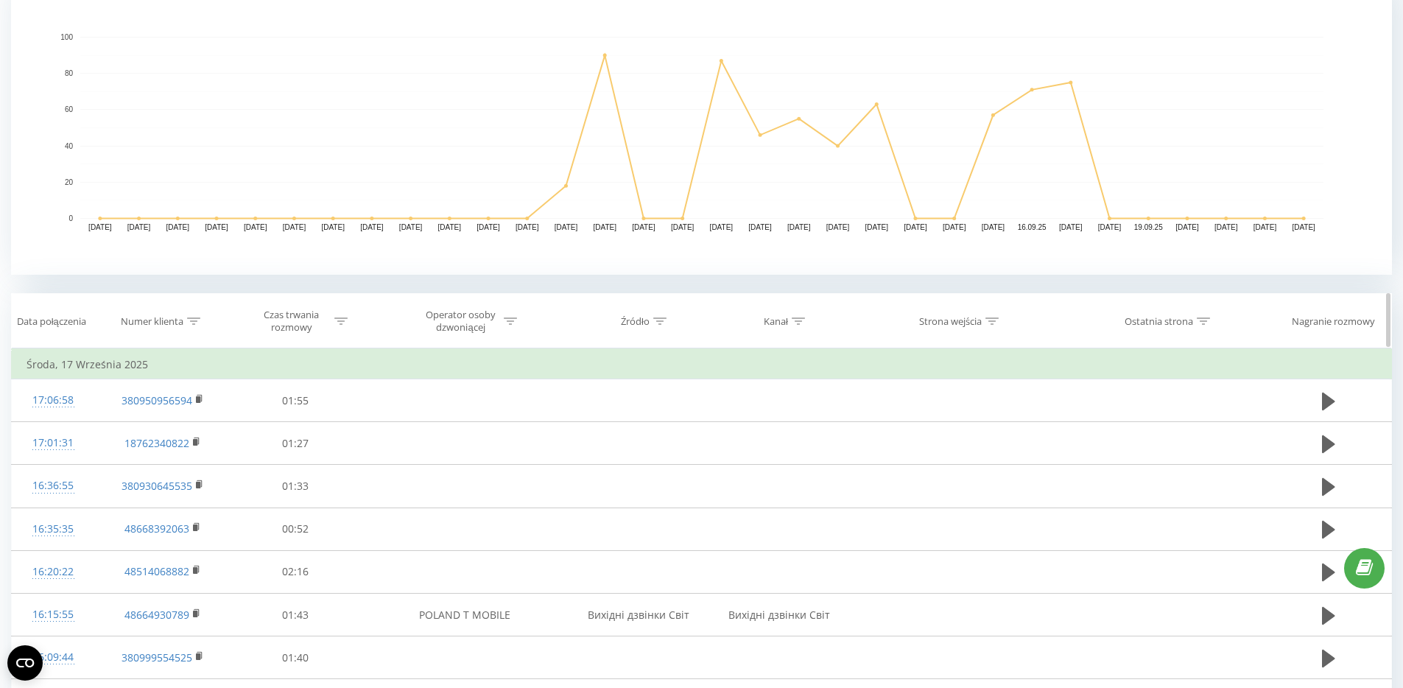
click at [460, 323] on div "Operator osoby dzwoniącej" at bounding box center [460, 321] width 79 height 25
click at [515, 318] on icon at bounding box center [510, 320] width 13 height 7
click at [513, 320] on icon at bounding box center [510, 320] width 13 height 7
click at [502, 395] on div at bounding box center [456, 392] width 105 height 14
click at [510, 361] on div "Filtruj według warunków" at bounding box center [465, 363] width 130 height 15
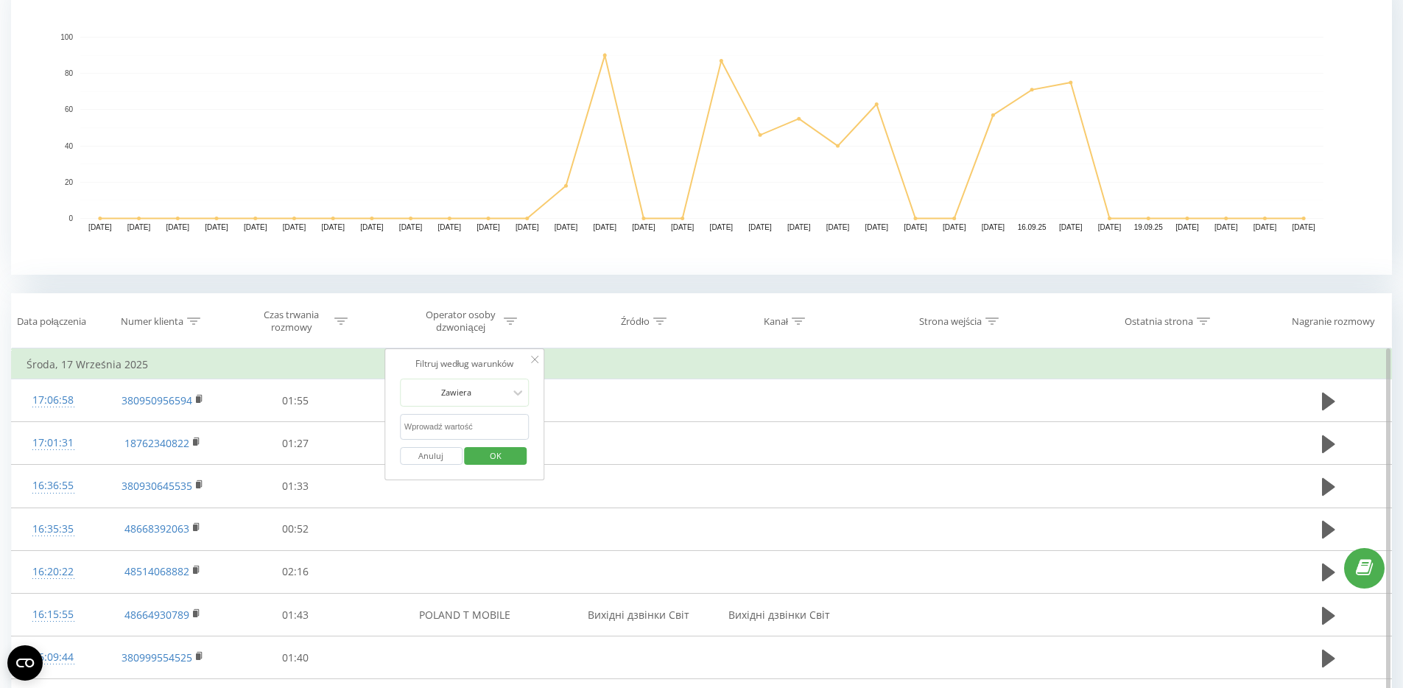
click at [543, 356] on div "Filtruj według warunków [PERSON_NAME] OK" at bounding box center [464, 414] width 161 height 133
click at [535, 357] on div "Filtruj według warunków [PERSON_NAME] OK" at bounding box center [464, 414] width 161 height 133
click at [535, 357] on icon at bounding box center [534, 359] width 7 height 7
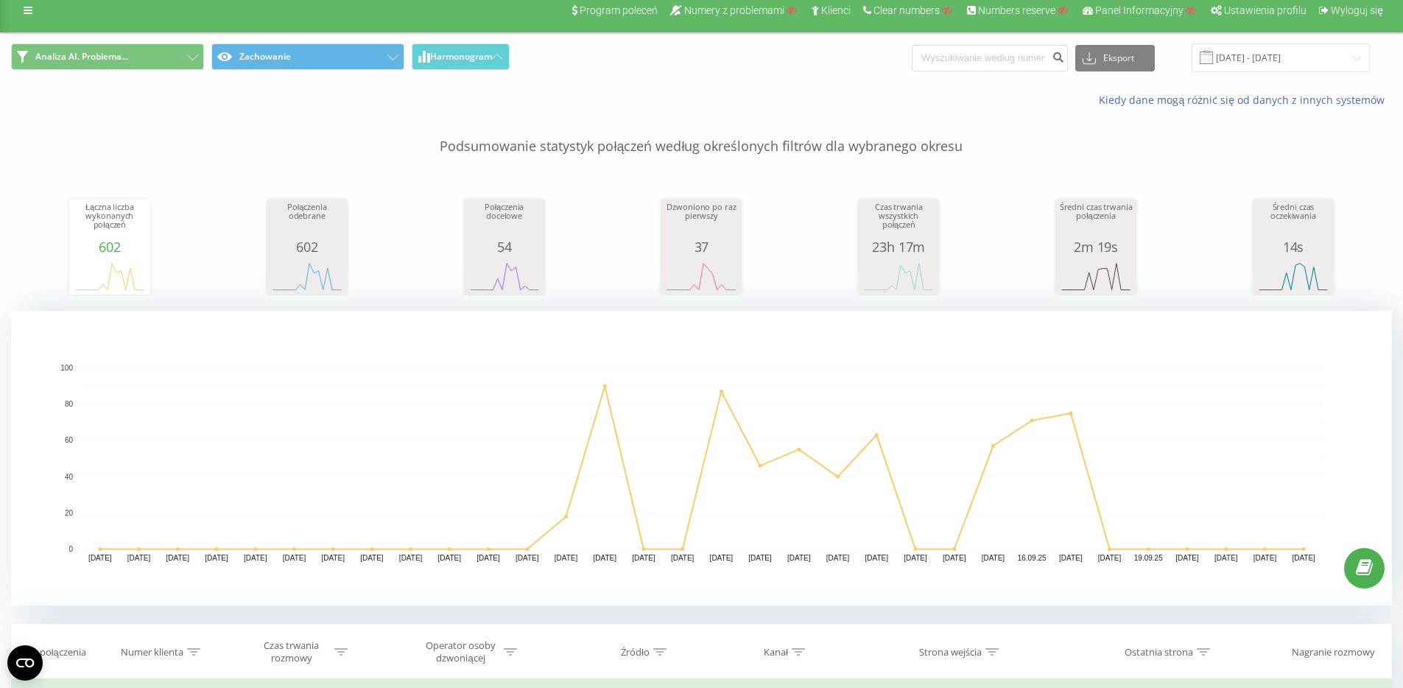
scroll to position [0, 0]
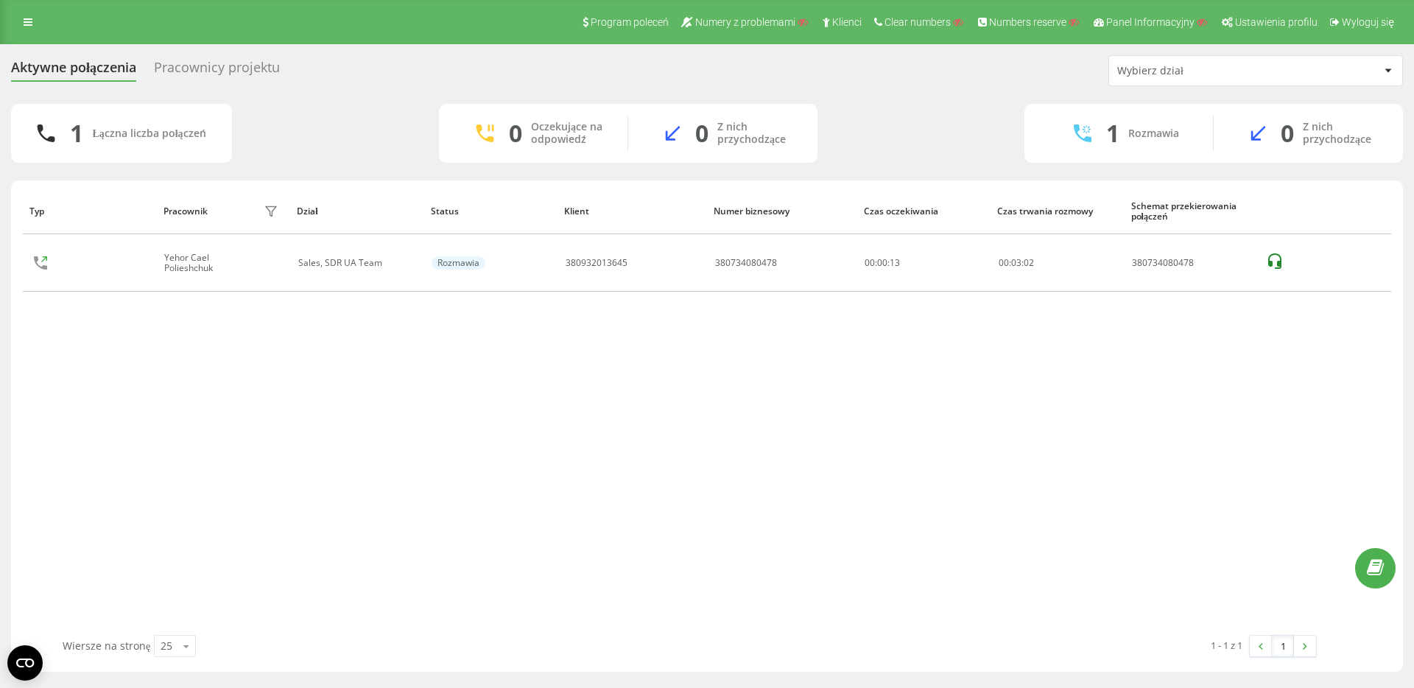
click at [231, 80] on div "Pracownicy projektu" at bounding box center [217, 71] width 126 height 23
